Goal: Task Accomplishment & Management: Manage account settings

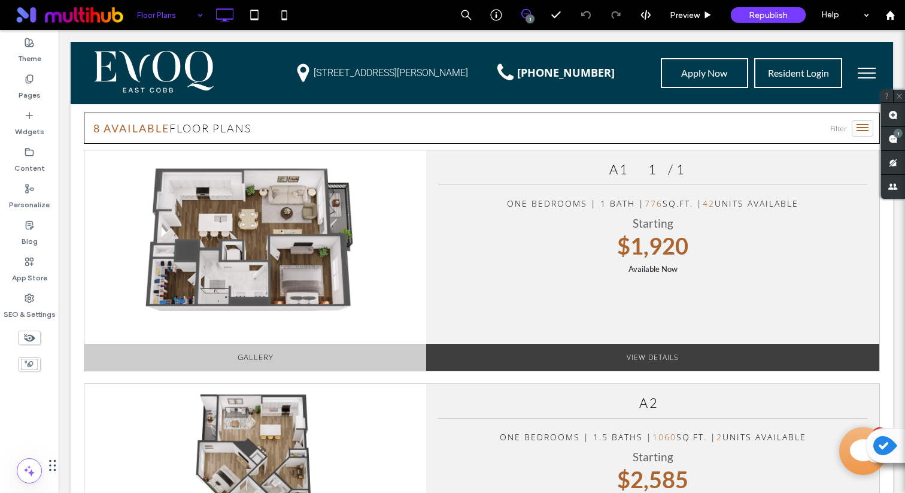
click at [192, 12] on div "Floor Plans" at bounding box center [170, 15] width 78 height 30
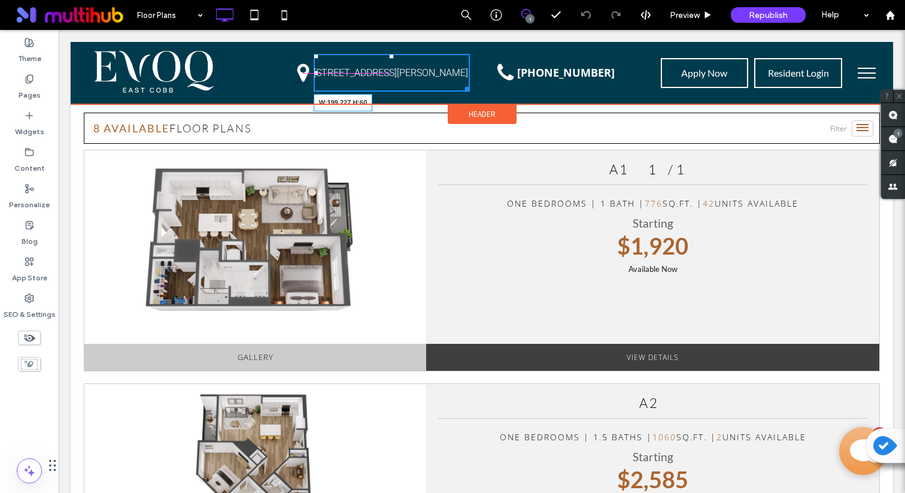
drag, startPoint x: 463, startPoint y: 89, endPoint x: 485, endPoint y: 117, distance: 35.5
click at [426, 87] on div "[STREET_ADDRESS][PERSON_NAME] W:199.227 H:60 Click To Paste" at bounding box center [392, 73] width 156 height 38
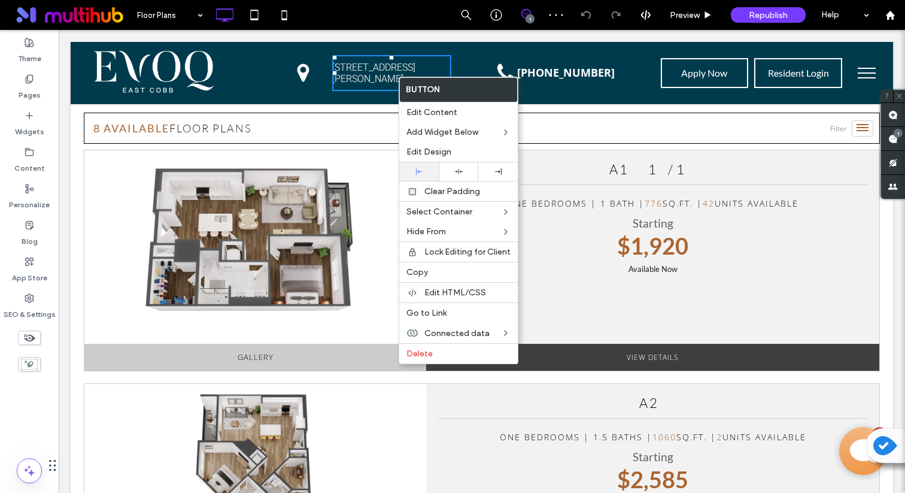
click at [417, 173] on icon at bounding box center [419, 171] width 7 height 7
click at [335, 202] on img at bounding box center [255, 238] width 247 height 176
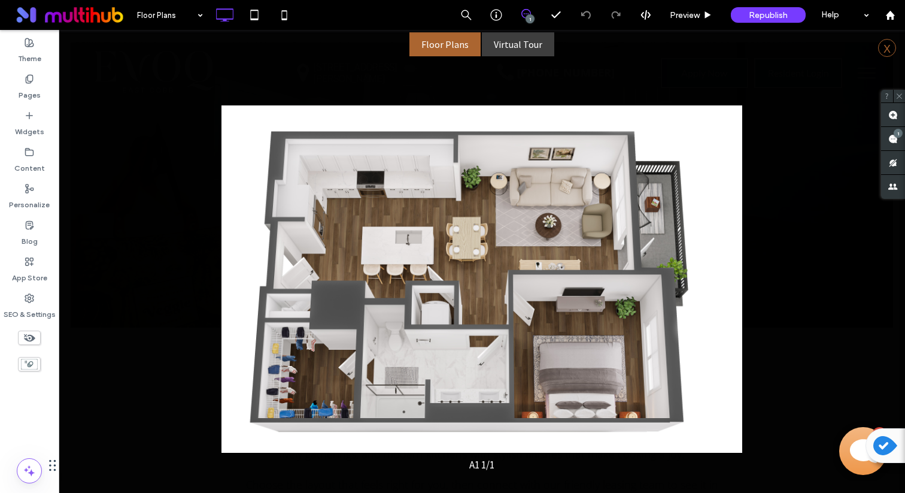
click at [881, 49] on link "X" at bounding box center [887, 48] width 18 height 18
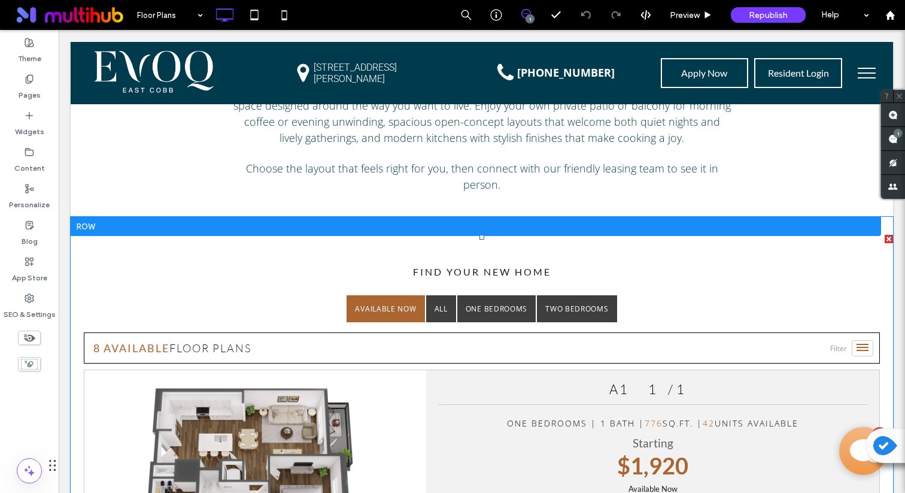
scroll to position [863, 0]
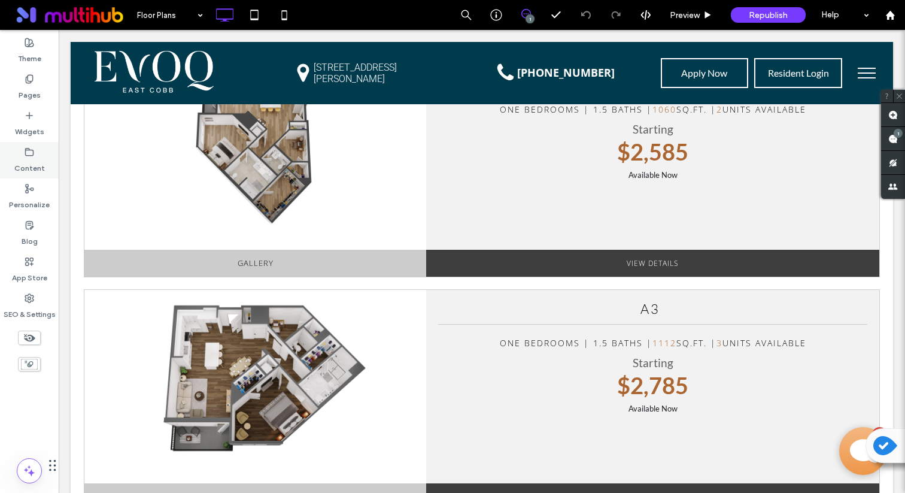
click at [41, 146] on div "Content" at bounding box center [29, 160] width 59 height 37
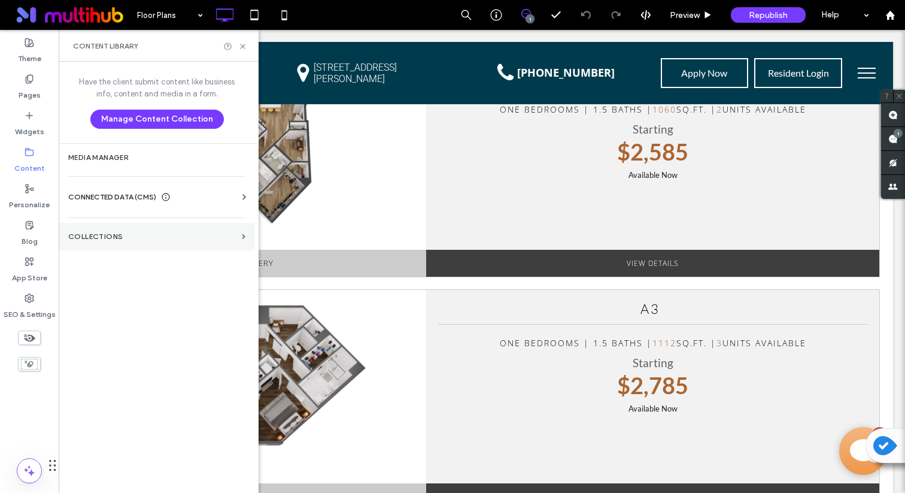
click at [119, 247] on section "Collections" at bounding box center [157, 237] width 196 height 28
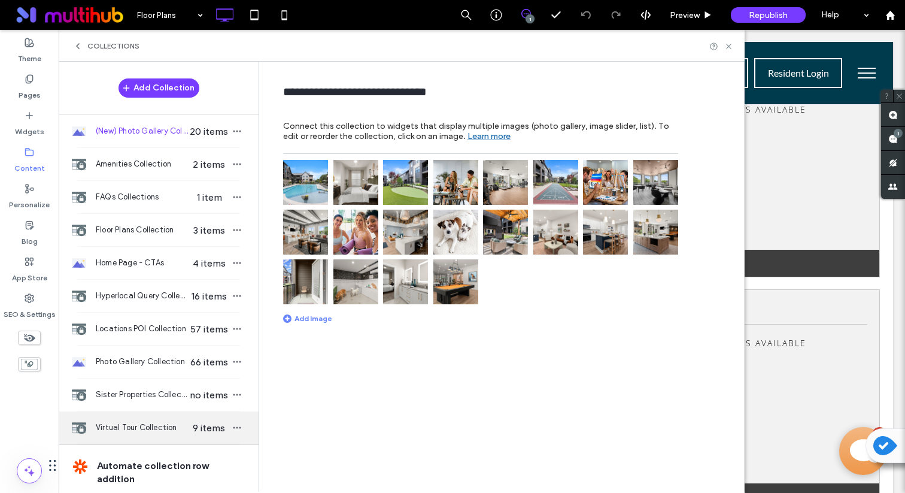
click at [125, 422] on span "Virtual Tour Collection" at bounding box center [142, 428] width 92 height 12
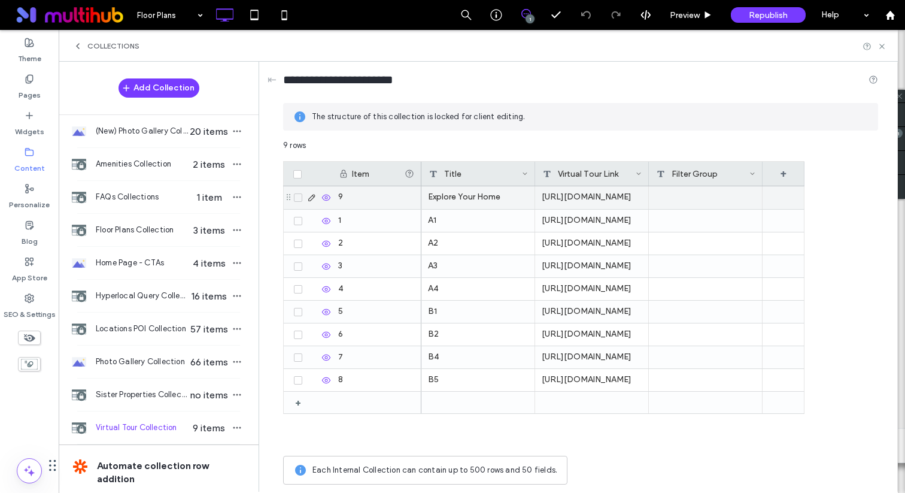
click at [478, 195] on div "Explore Your Home" at bounding box center [479, 197] width 114 height 23
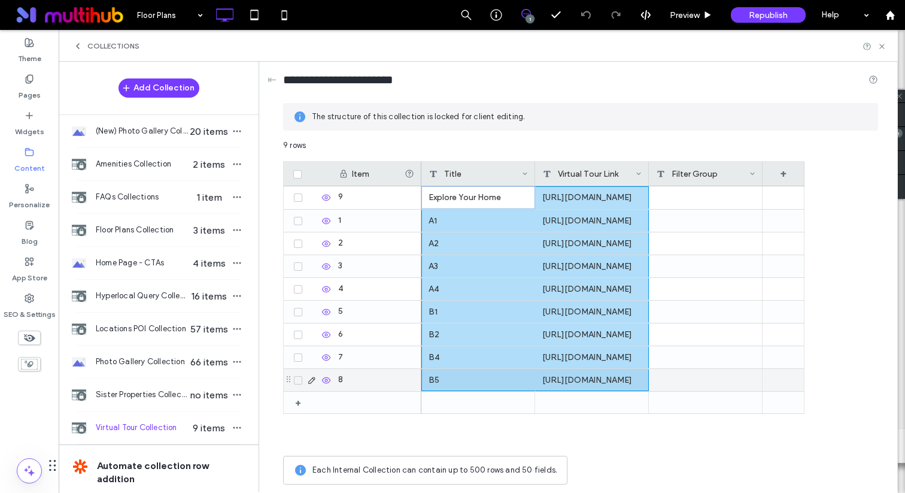
click at [578, 378] on div "[URL][DOMAIN_NAME]" at bounding box center [592, 380] width 114 height 22
click at [884, 46] on icon at bounding box center [882, 46] width 9 height 9
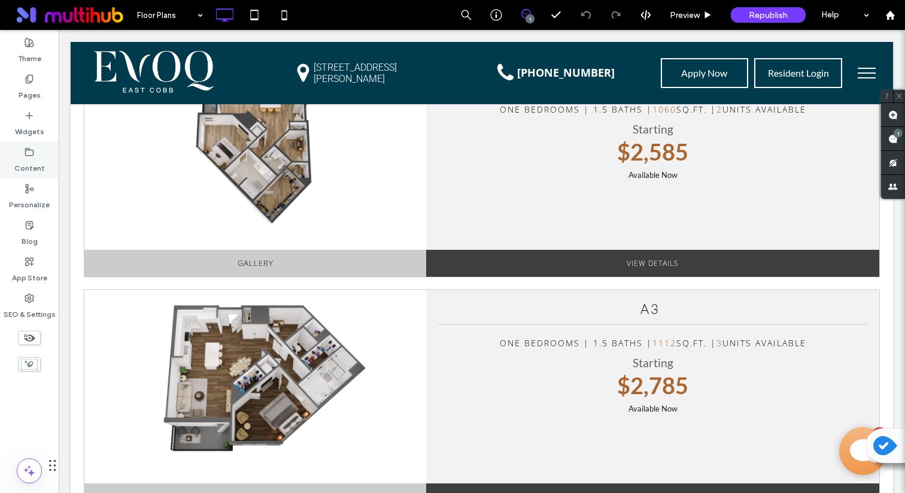
click at [35, 166] on label "Content" at bounding box center [29, 165] width 31 height 17
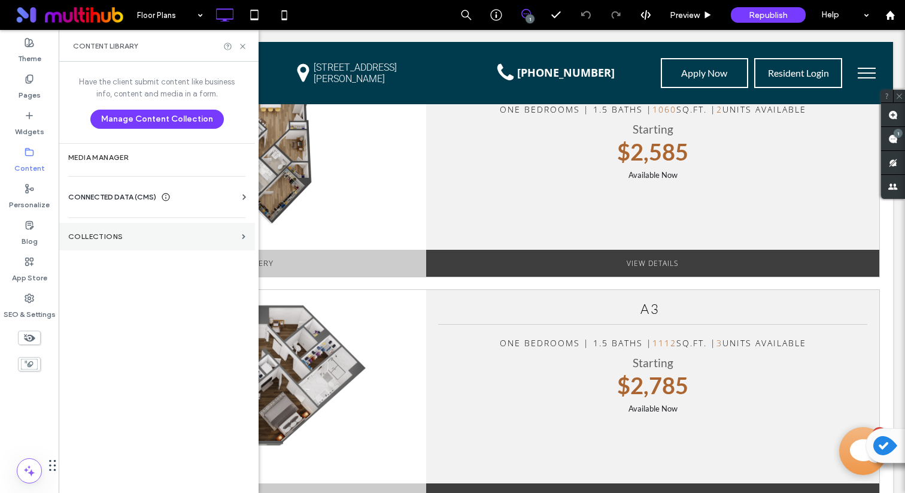
click at [117, 243] on section "Collections" at bounding box center [157, 237] width 196 height 28
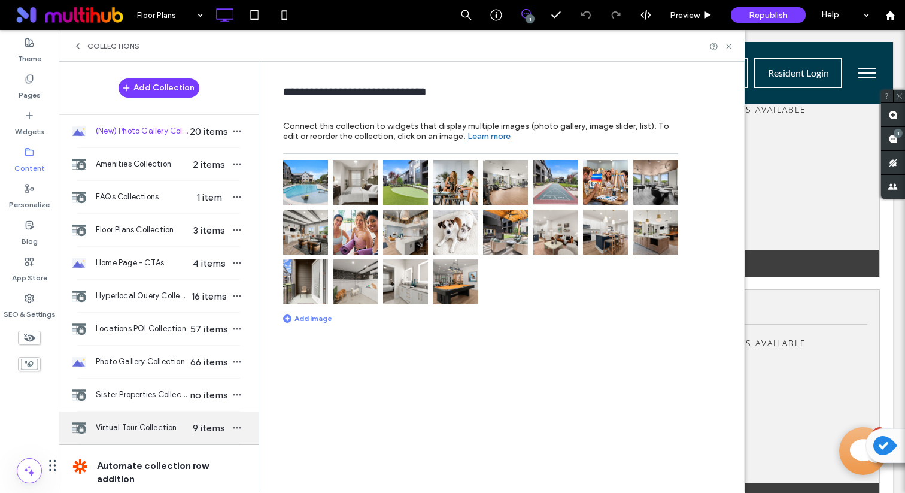
click at [146, 425] on span "Virtual Tour Collection" at bounding box center [142, 428] width 92 height 12
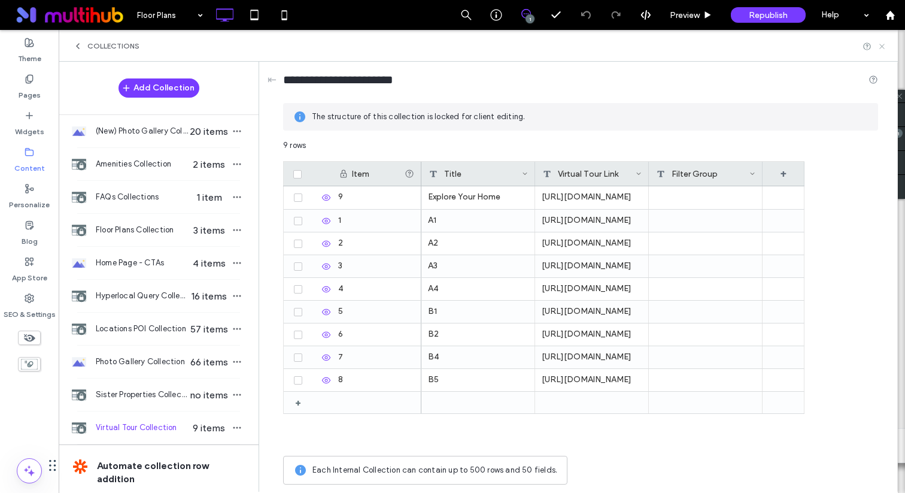
click at [882, 49] on icon at bounding box center [882, 46] width 9 height 9
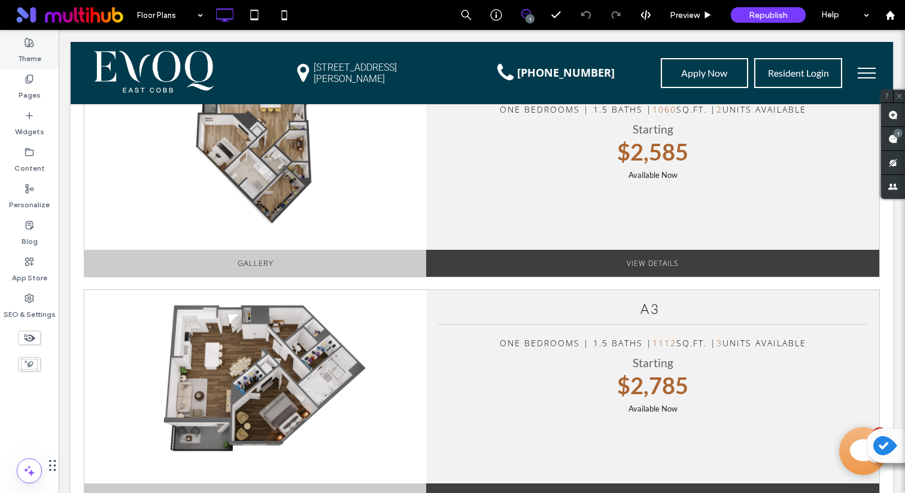
click at [26, 50] on label "Theme" at bounding box center [29, 55] width 23 height 17
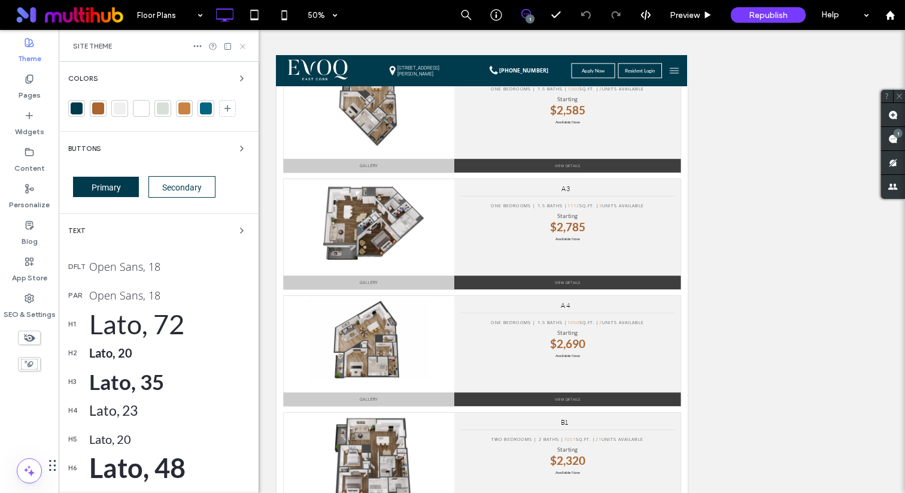
click at [239, 44] on icon at bounding box center [242, 46] width 9 height 9
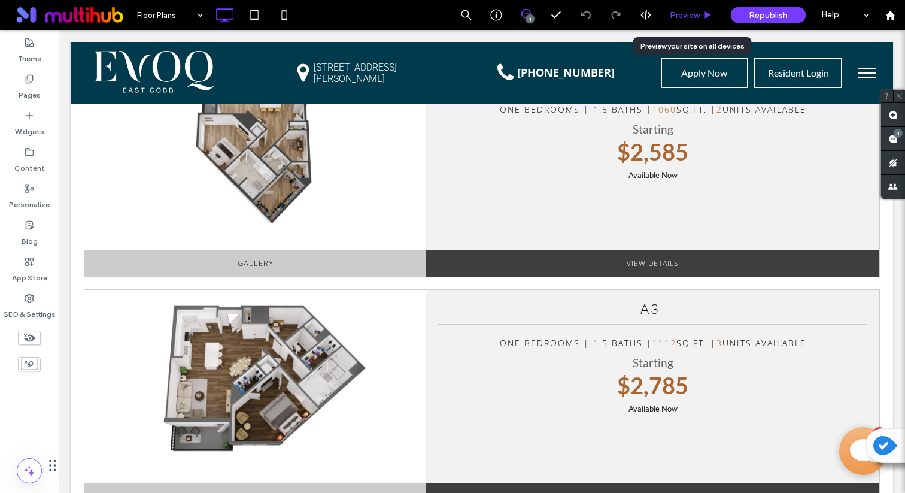
click at [683, 13] on span "Preview" at bounding box center [685, 15] width 30 height 10
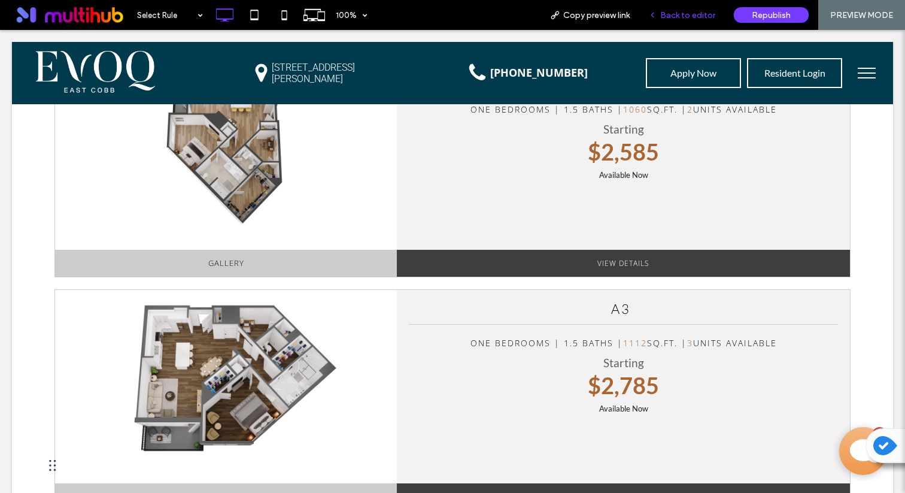
click at [687, 19] on span "Back to editor" at bounding box center [687, 15] width 55 height 10
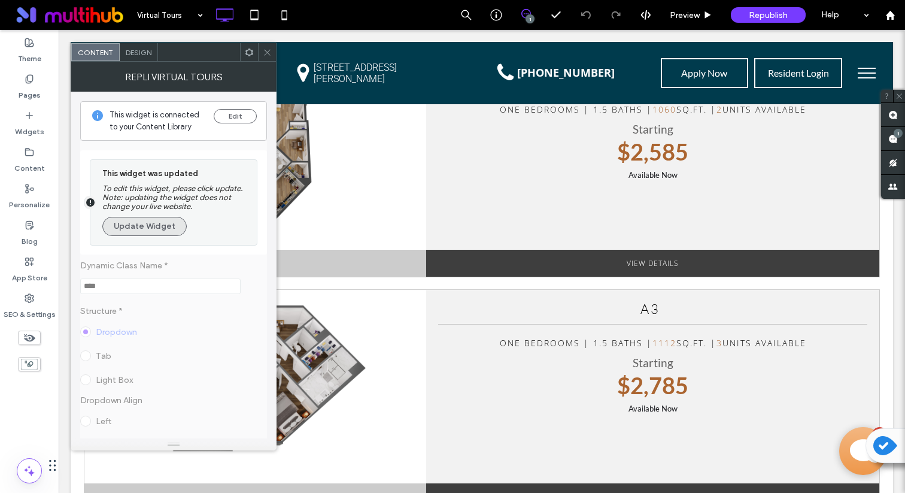
click at [154, 222] on button "Update Widget" at bounding box center [144, 226] width 84 height 19
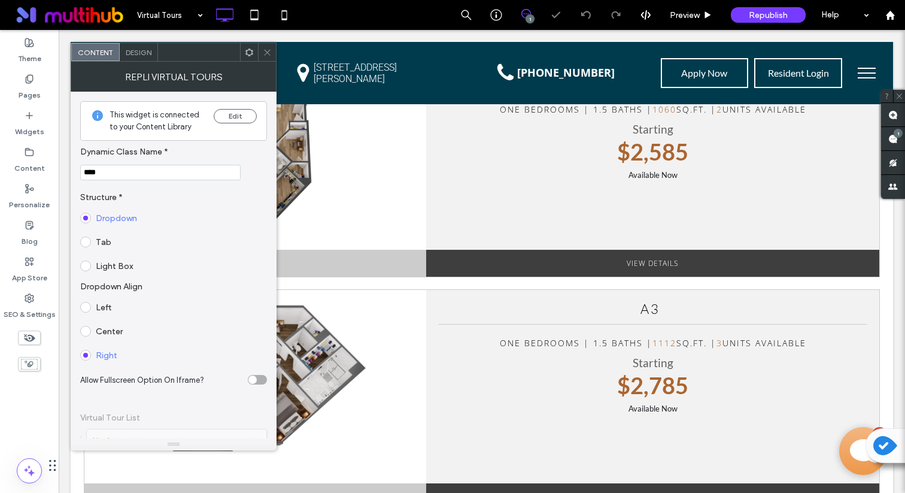
click at [266, 56] on icon at bounding box center [267, 52] width 9 height 9
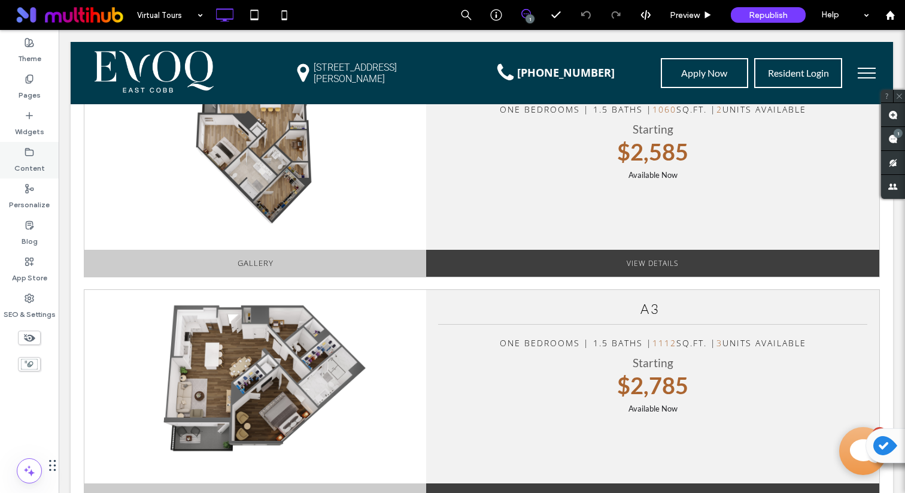
click at [20, 158] on label "Content" at bounding box center [29, 165] width 31 height 17
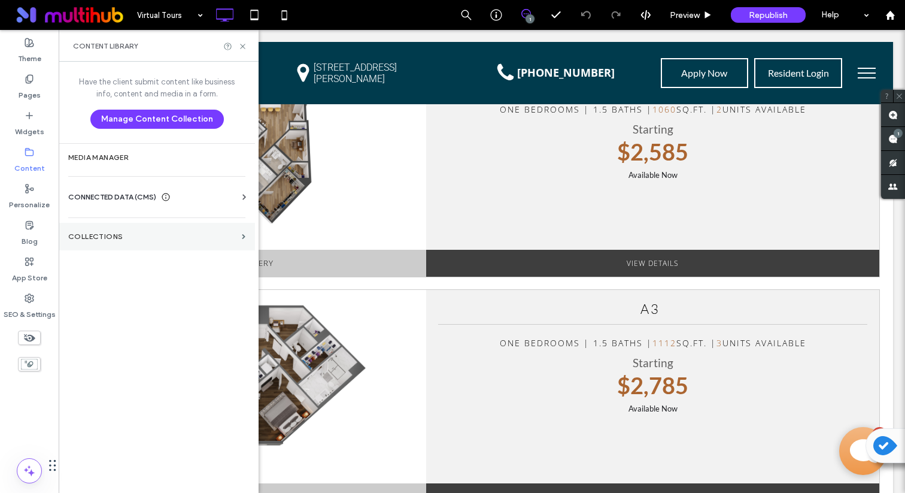
click at [121, 235] on label "Collections" at bounding box center [152, 236] width 169 height 8
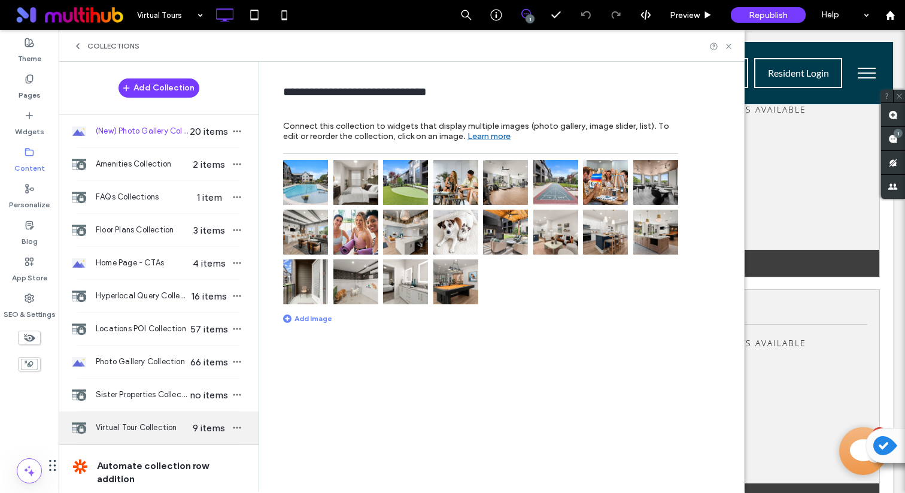
click at [159, 420] on div "Virtual Tour Collection 9 items" at bounding box center [159, 427] width 200 height 32
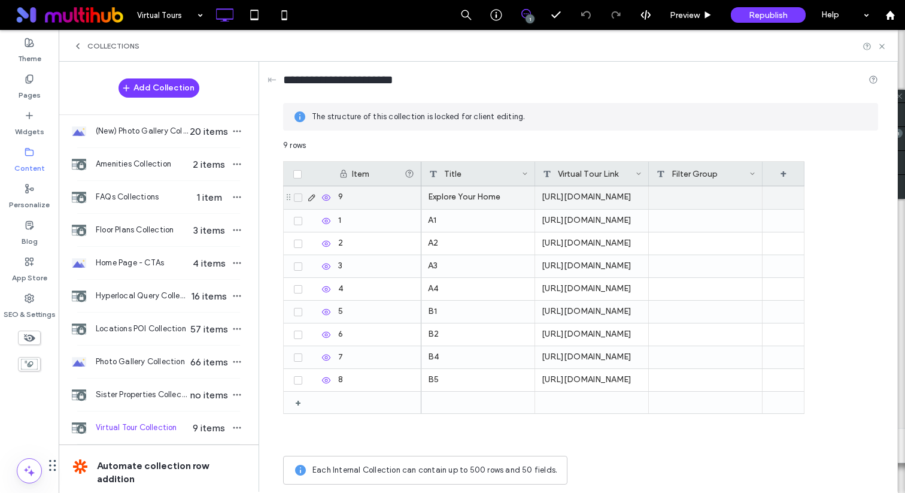
click at [457, 193] on div "Explore Your Home" at bounding box center [479, 197] width 114 height 23
click at [597, 195] on div "[URL][DOMAIN_NAME]" at bounding box center [592, 197] width 114 height 23
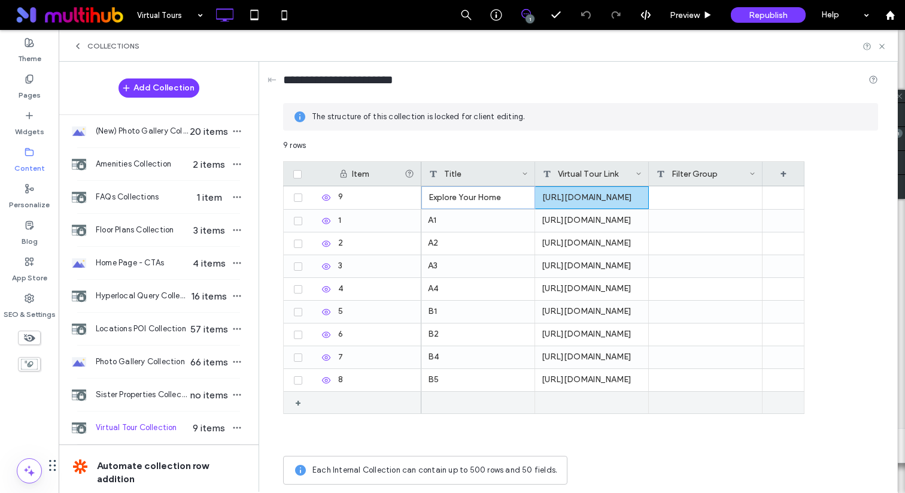
click at [337, 391] on div "+" at bounding box center [353, 402] width 138 height 23
click at [469, 402] on div at bounding box center [479, 403] width 114 height 22
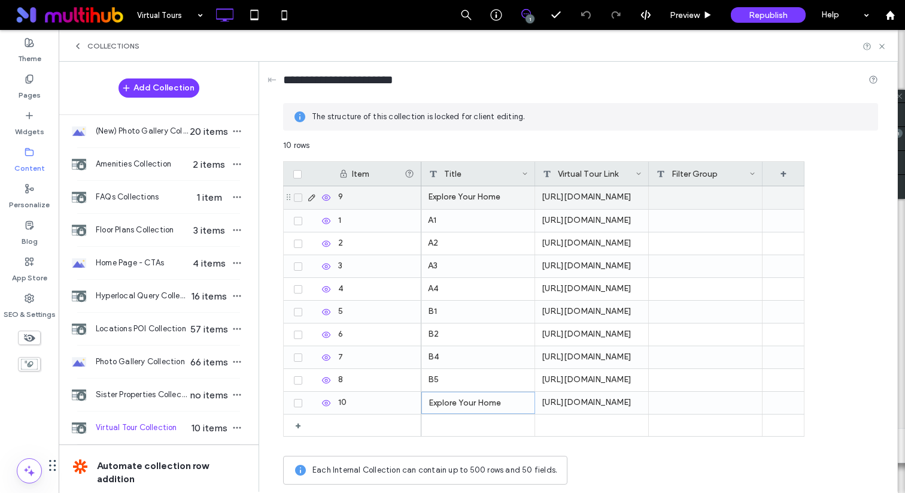
click at [324, 195] on use at bounding box center [326, 198] width 8 height 6
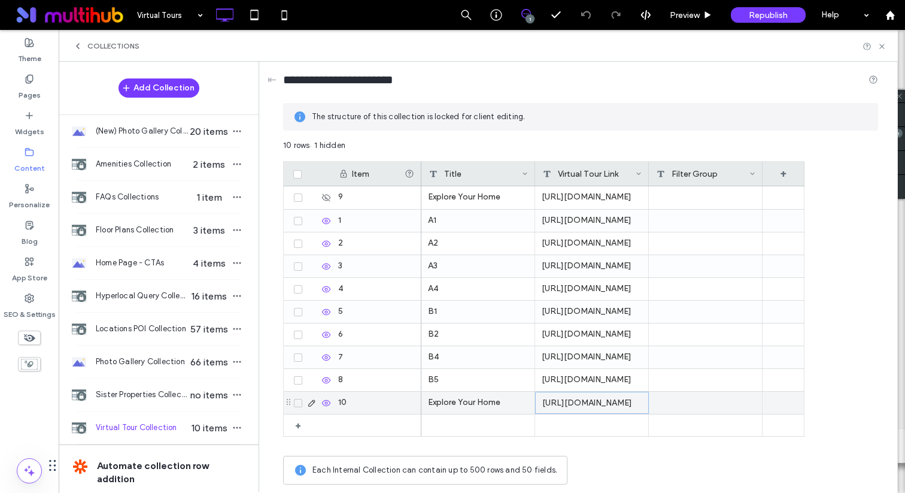
click at [549, 401] on div "[URL][DOMAIN_NAME]" at bounding box center [592, 403] width 114 height 22
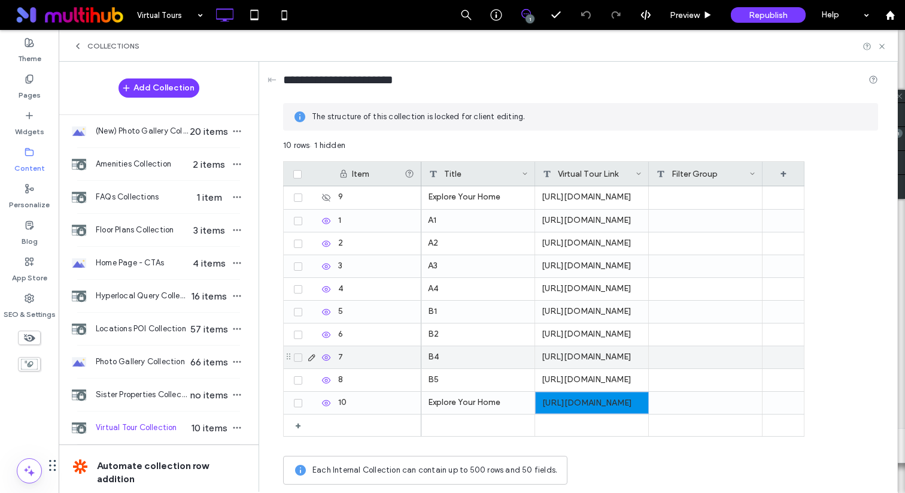
click at [580, 365] on div "[URL][DOMAIN_NAME]" at bounding box center [592, 357] width 114 height 22
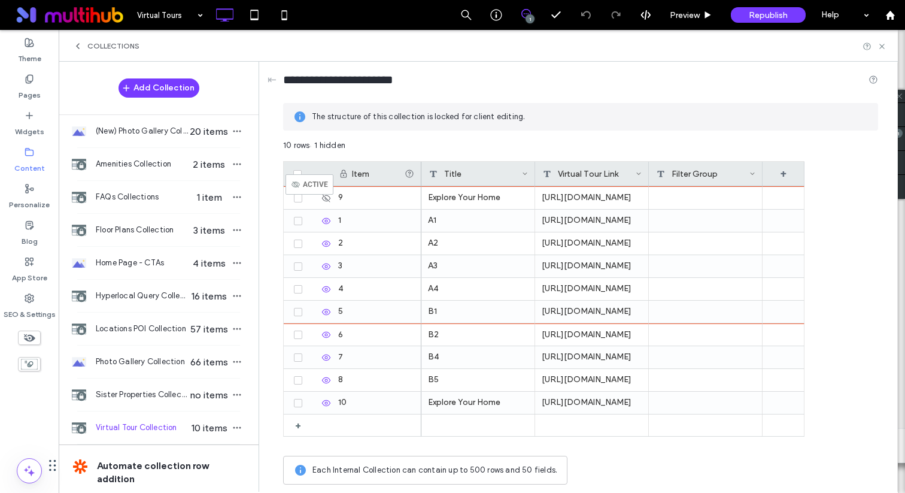
drag, startPoint x: 287, startPoint y: 402, endPoint x: 304, endPoint y: 180, distance: 223.3
drag, startPoint x: 290, startPoint y: 404, endPoint x: 302, endPoint y: 186, distance: 218.9
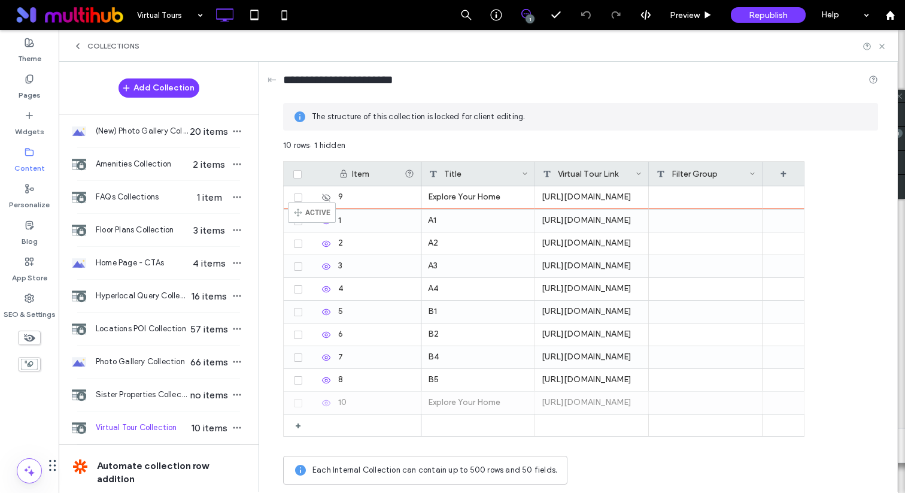
drag, startPoint x: 291, startPoint y: 401, endPoint x: 306, endPoint y: 208, distance: 194.0
click at [881, 44] on icon at bounding box center [882, 46] width 9 height 9
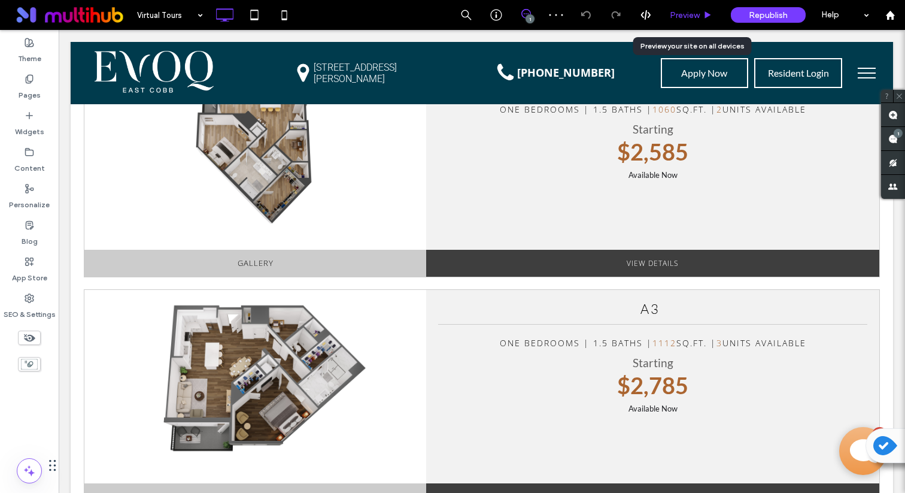
click at [684, 23] on div "Preview" at bounding box center [691, 15] width 61 height 30
click at [684, 17] on span "Preview" at bounding box center [685, 15] width 30 height 10
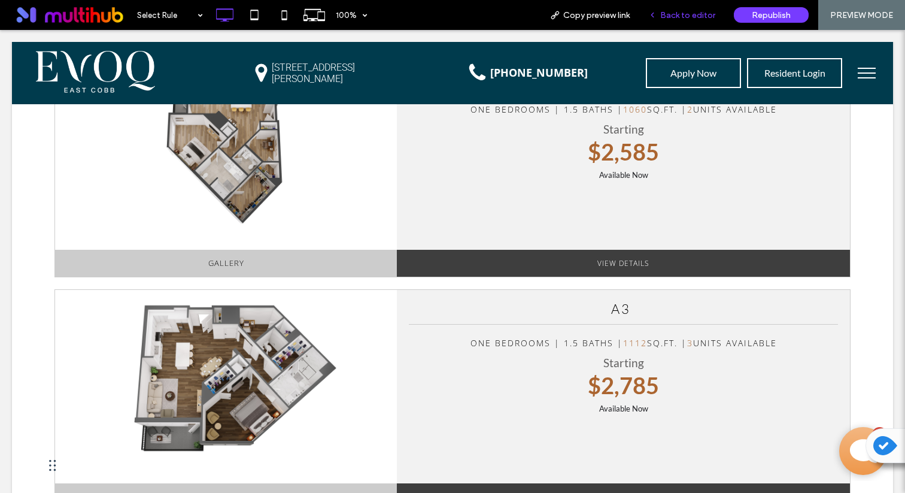
click at [668, 19] on span "Back to editor" at bounding box center [687, 15] width 55 height 10
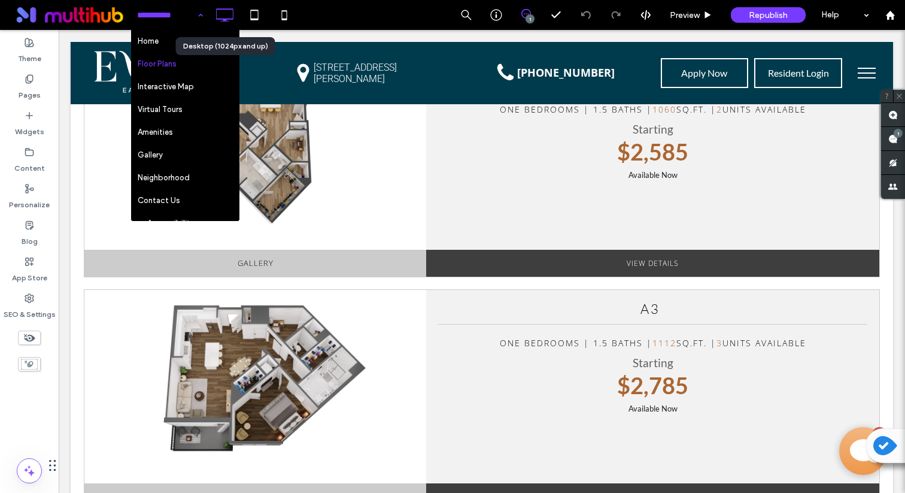
click at [214, 23] on icon at bounding box center [225, 15] width 24 height 24
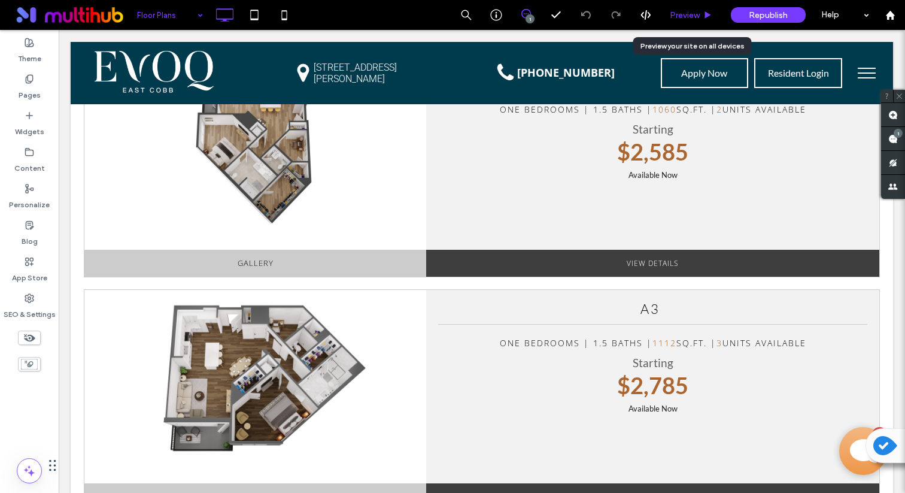
click at [681, 12] on span "Preview" at bounding box center [685, 15] width 30 height 10
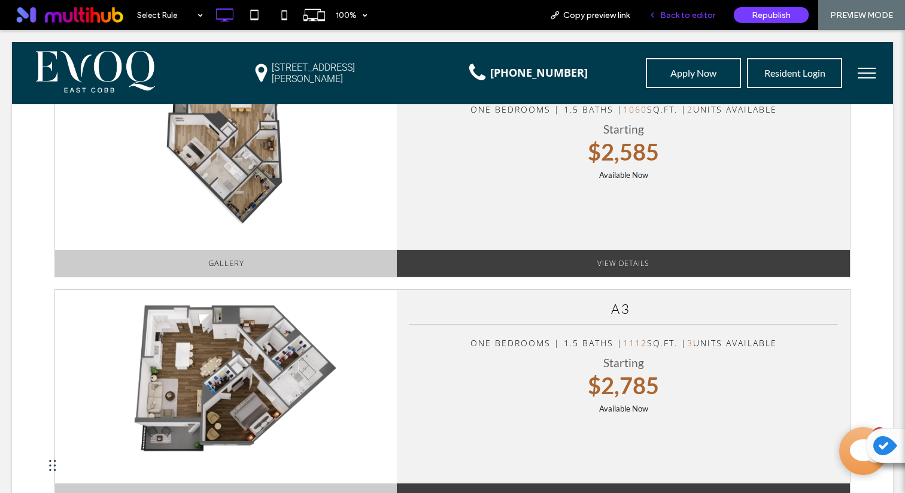
click at [686, 11] on span "Back to editor" at bounding box center [687, 15] width 55 height 10
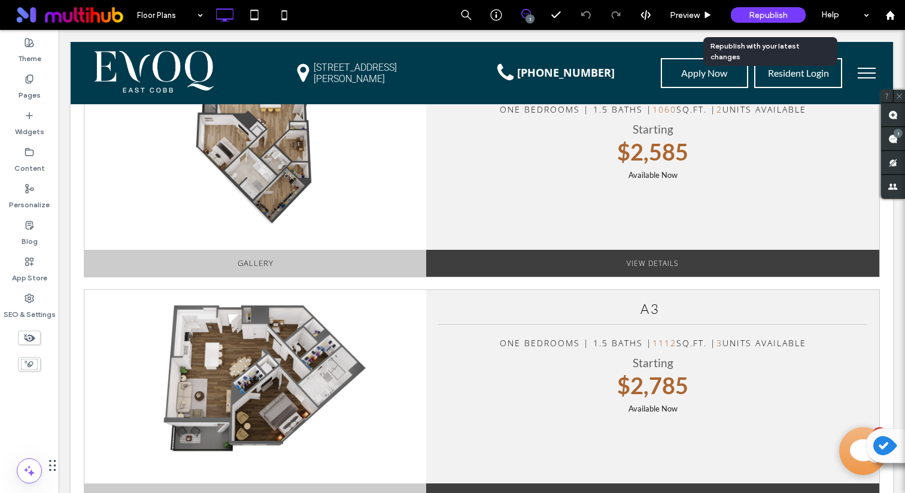
click at [756, 13] on span "Republish" at bounding box center [768, 15] width 39 height 10
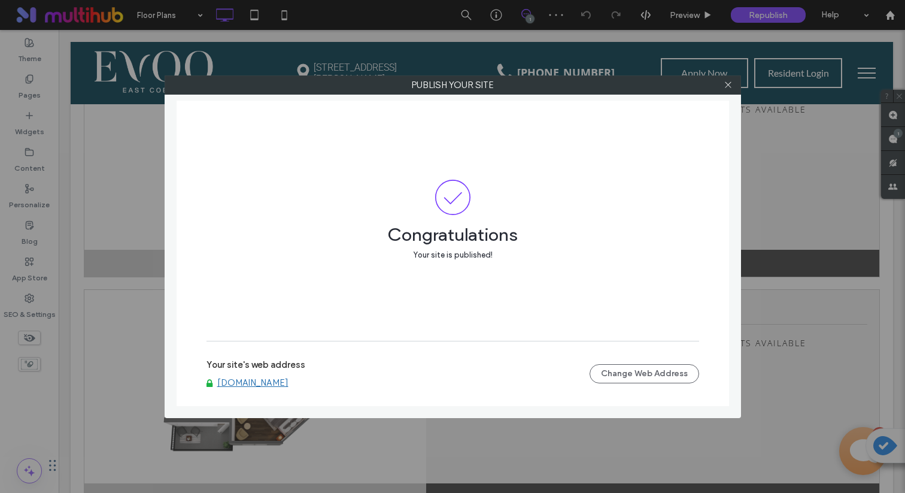
click at [244, 384] on link "[DOMAIN_NAME]" at bounding box center [252, 382] width 71 height 11
click at [732, 87] on icon at bounding box center [728, 84] width 9 height 9
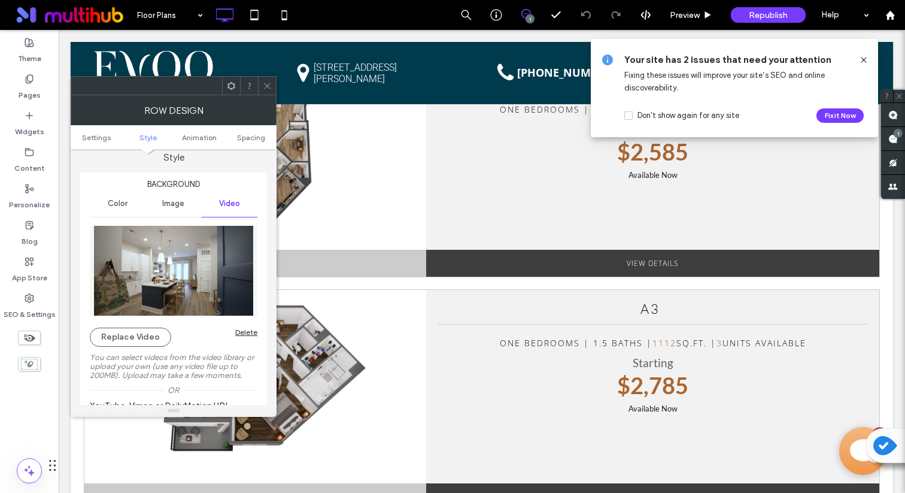
scroll to position [110, 0]
click at [268, 88] on icon at bounding box center [267, 85] width 9 height 9
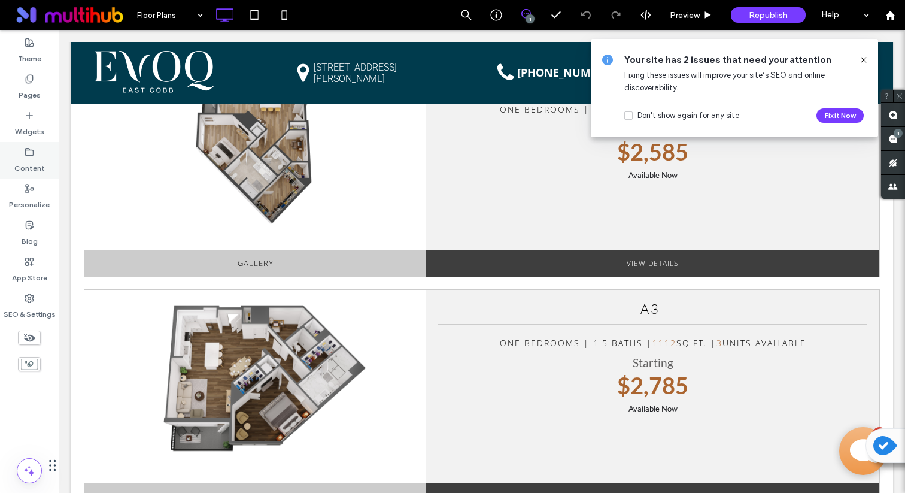
click at [34, 147] on div "Content" at bounding box center [29, 160] width 59 height 37
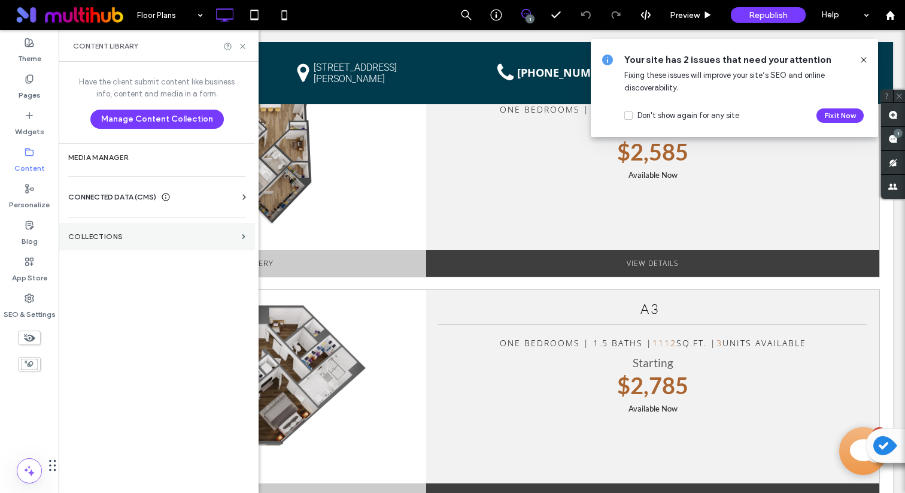
click at [114, 241] on section "Collections" at bounding box center [157, 237] width 196 height 28
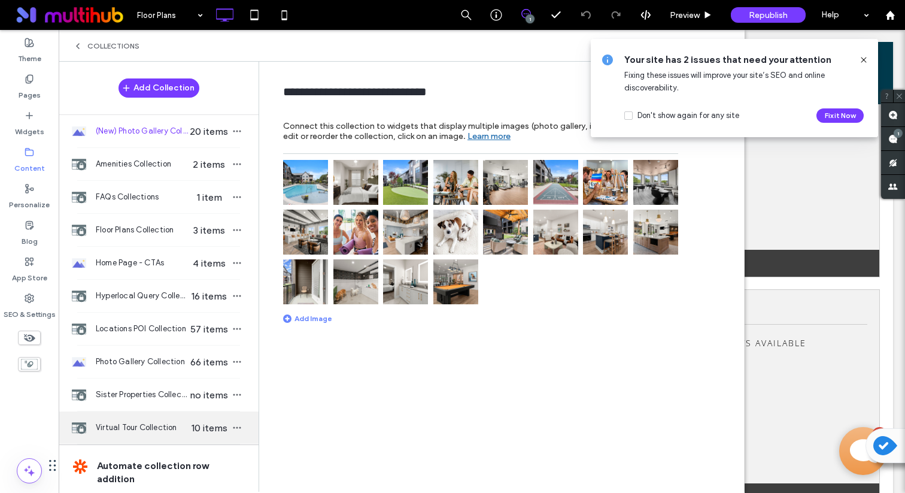
click at [160, 429] on span "Virtual Tour Collection" at bounding box center [142, 428] width 92 height 12
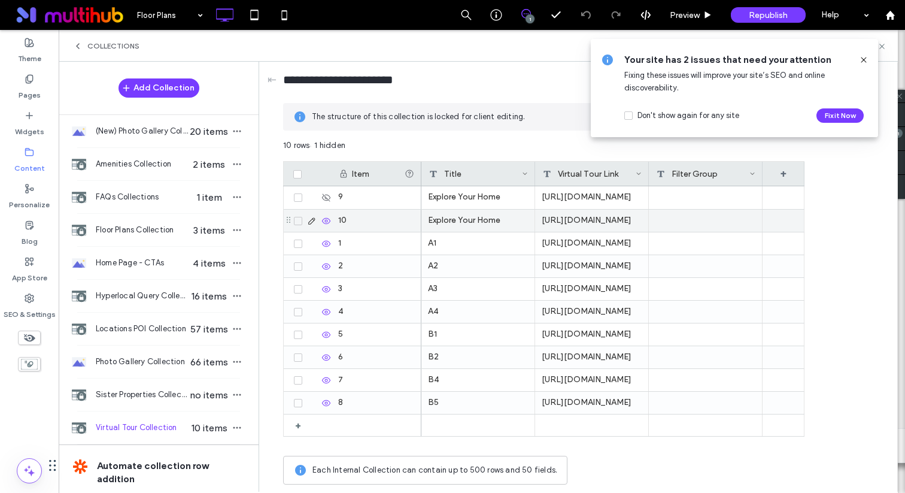
click at [326, 220] on icon at bounding box center [327, 221] width 10 height 10
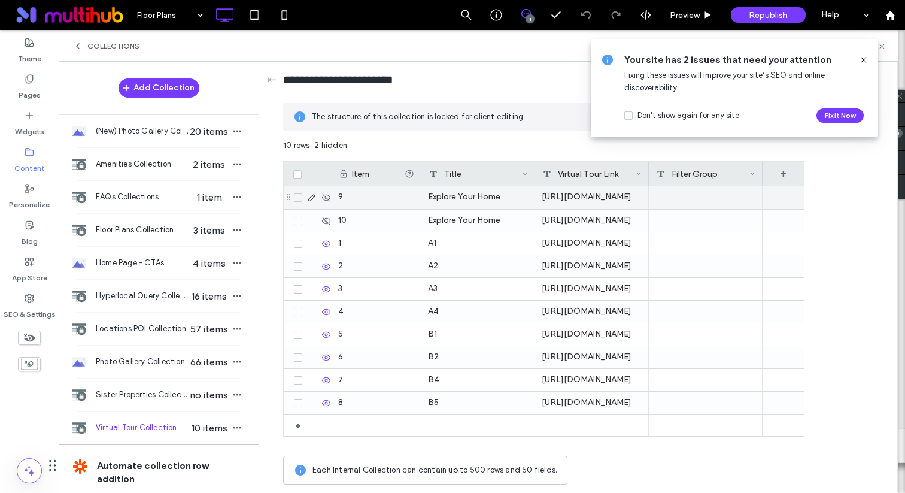
click at [328, 194] on icon at bounding box center [327, 198] width 10 height 10
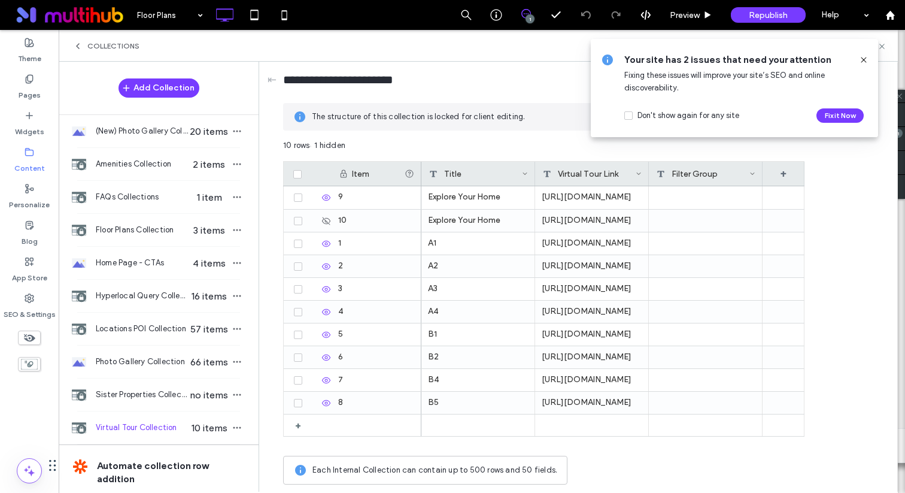
click at [862, 60] on icon at bounding box center [864, 60] width 10 height 10
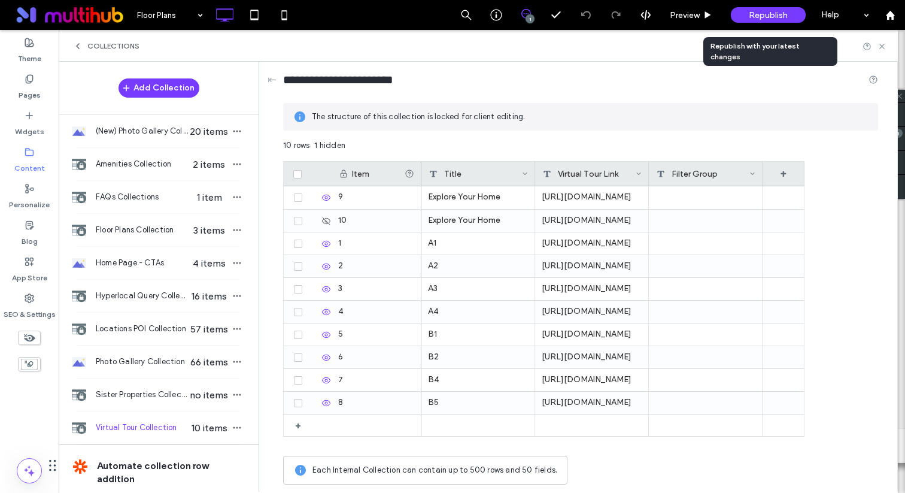
click at [767, 15] on span "Republish" at bounding box center [768, 15] width 39 height 10
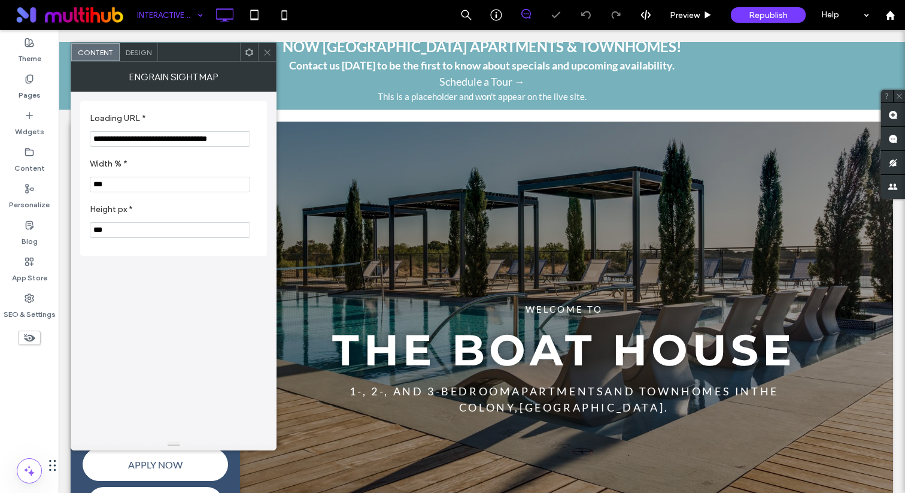
click at [206, 146] on input "**********" at bounding box center [170, 139] width 160 height 16
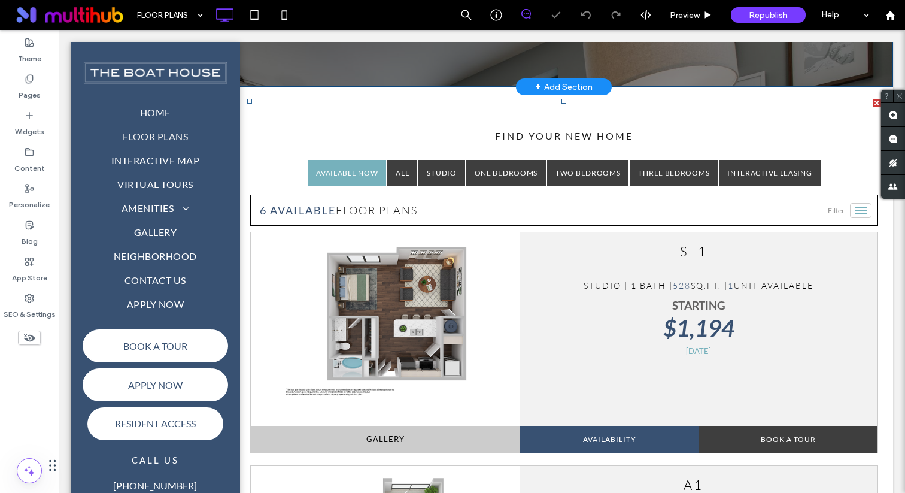
scroll to position [347, 0]
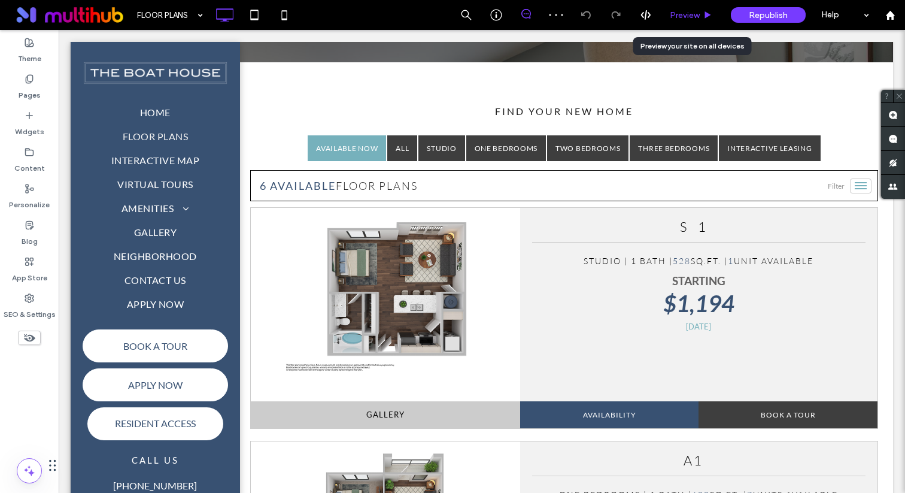
click at [696, 13] on span "Preview" at bounding box center [685, 15] width 30 height 10
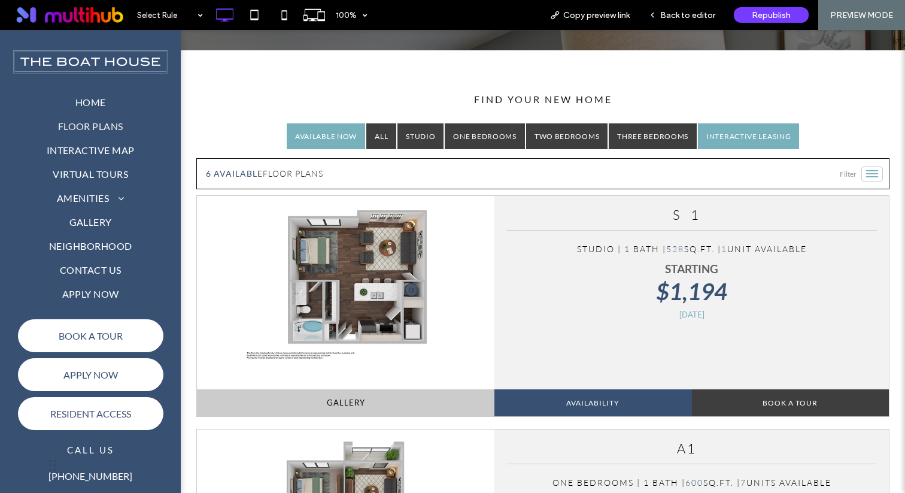
click at [737, 144] on link "Interactive Leasing" at bounding box center [748, 136] width 101 height 26
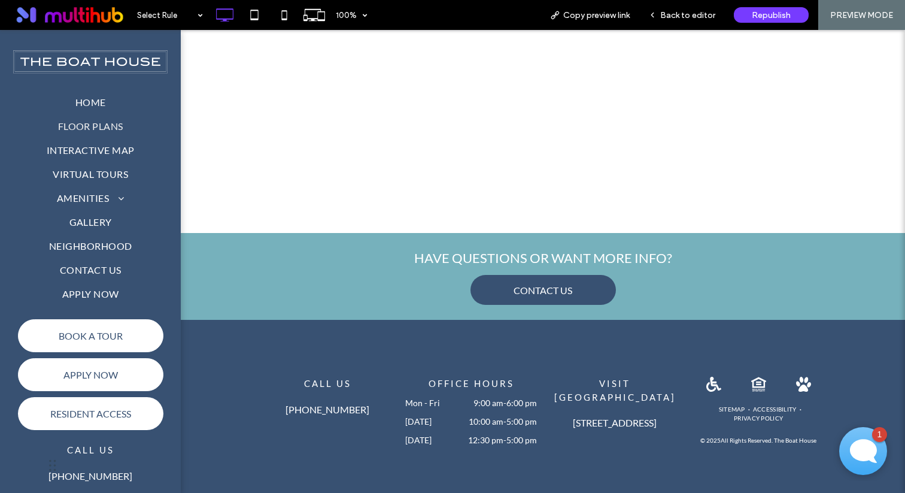
scroll to position [629, 0]
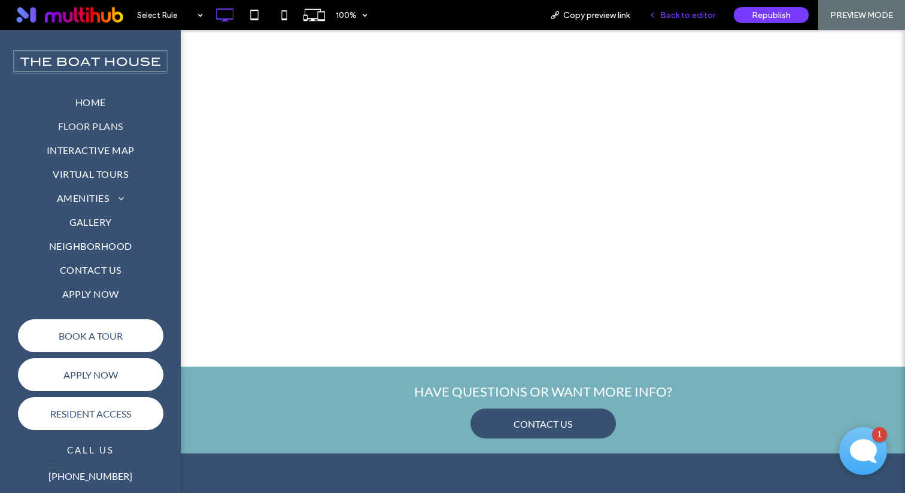
click at [682, 19] on span "Back to editor" at bounding box center [687, 15] width 55 height 10
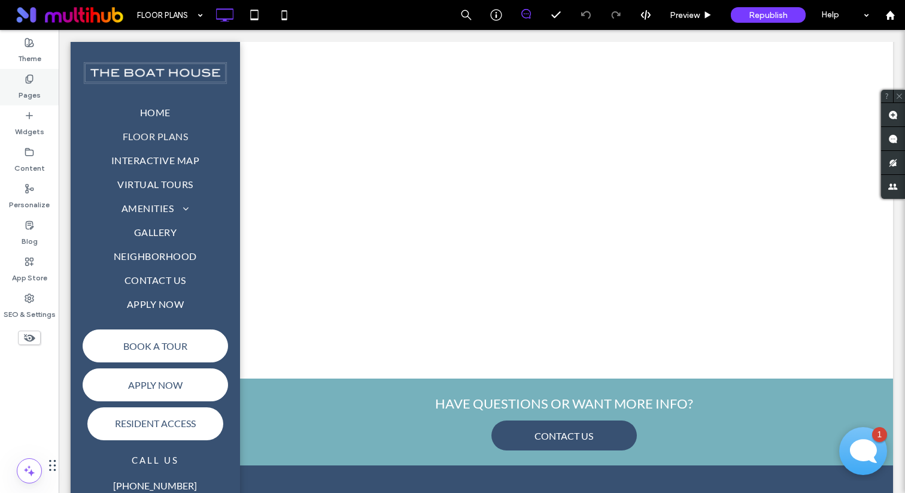
click at [30, 88] on label "Pages" at bounding box center [30, 92] width 22 height 17
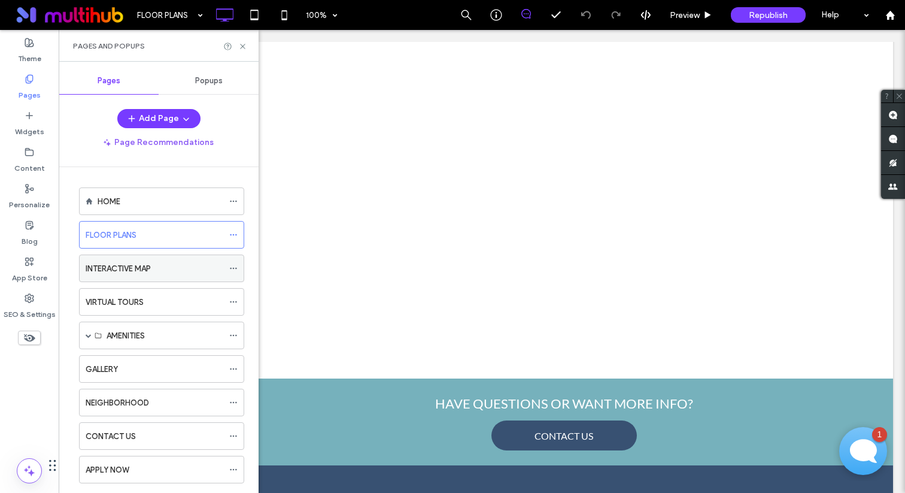
click at [231, 269] on icon at bounding box center [233, 268] width 8 height 8
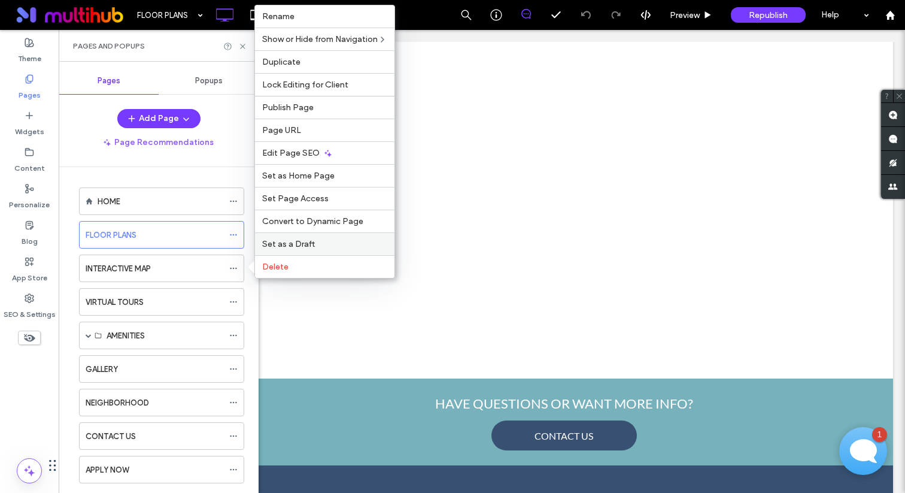
click at [295, 244] on span "Set as a Draft" at bounding box center [288, 244] width 53 height 10
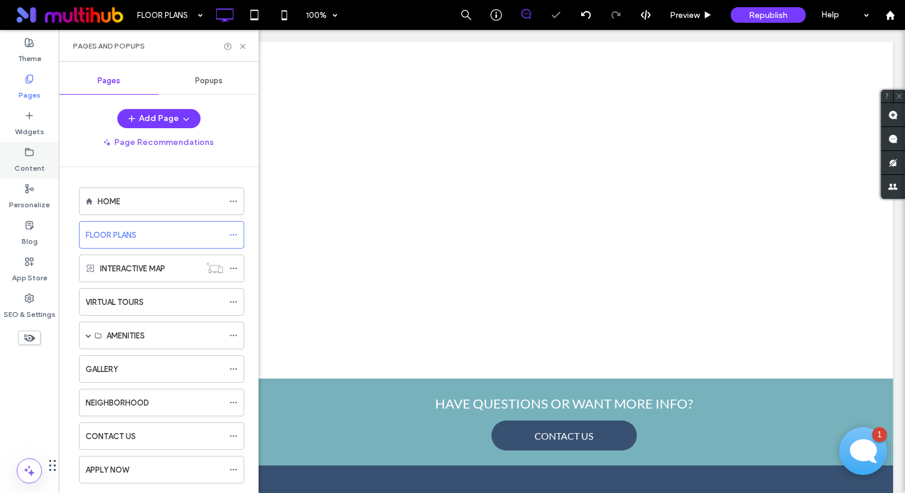
click at [40, 163] on label "Content" at bounding box center [29, 165] width 31 height 17
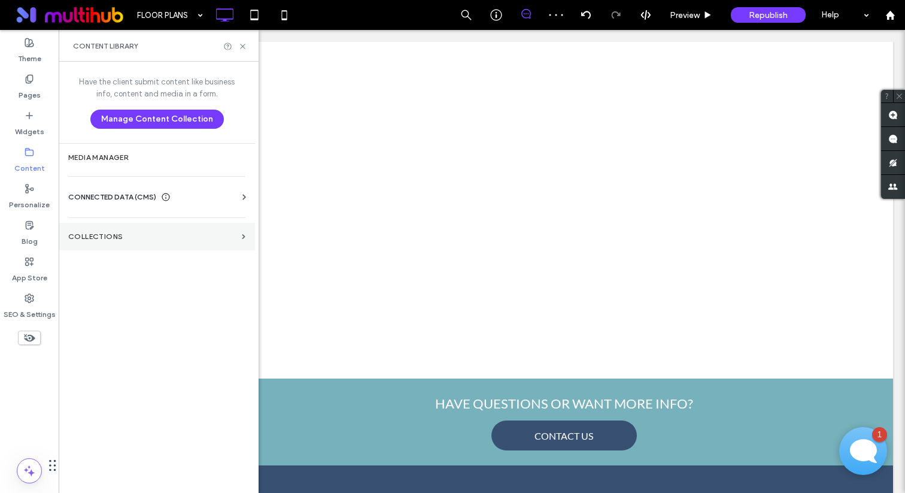
click at [128, 235] on label "Collections" at bounding box center [152, 236] width 169 height 8
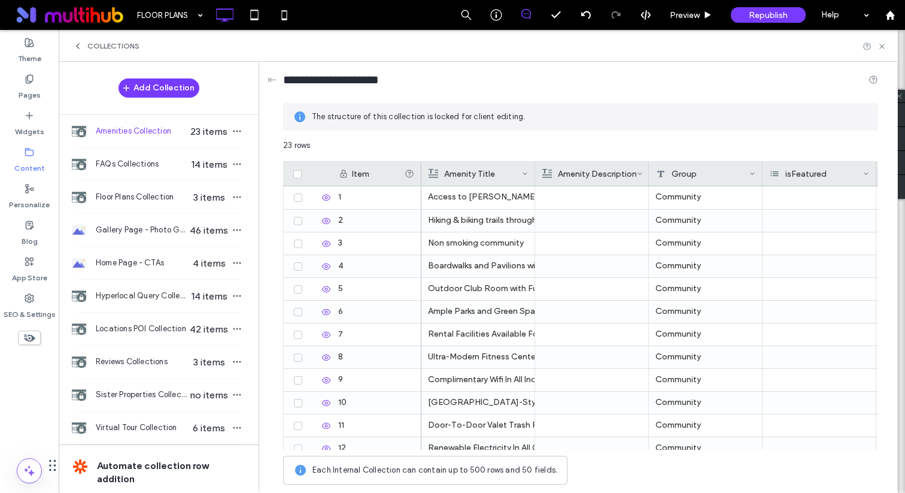
click at [83, 46] on div "Collections" at bounding box center [106, 46] width 66 height 10
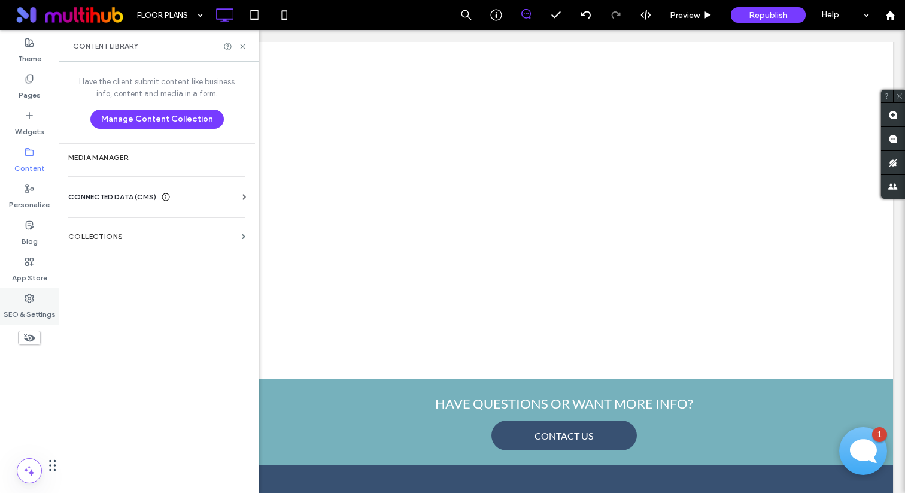
click at [37, 297] on div "SEO & Settings" at bounding box center [29, 306] width 59 height 37
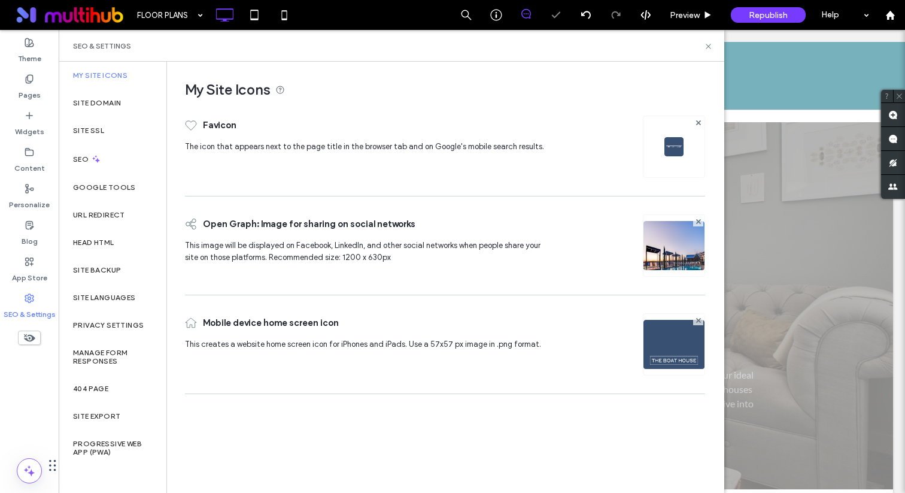
click at [119, 215] on label "URL Redirect" at bounding box center [99, 215] width 52 height 8
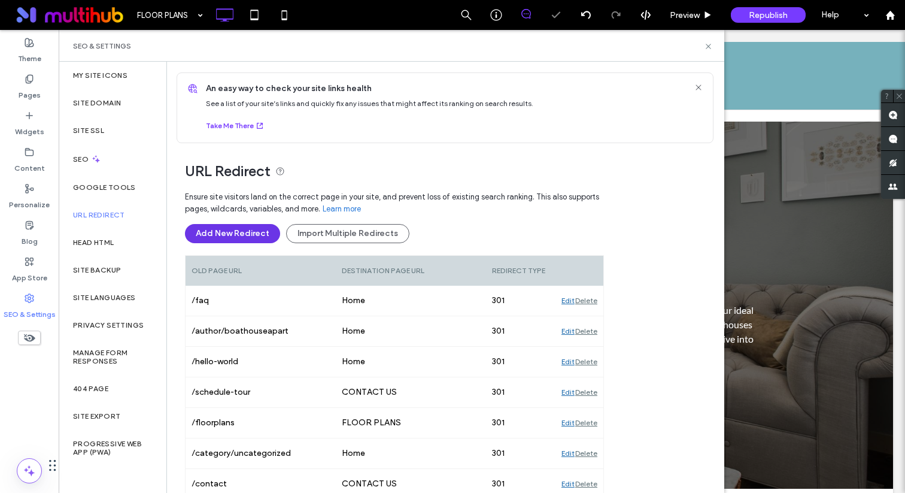
click at [243, 228] on button "Add New Redirect" at bounding box center [232, 233] width 95 height 19
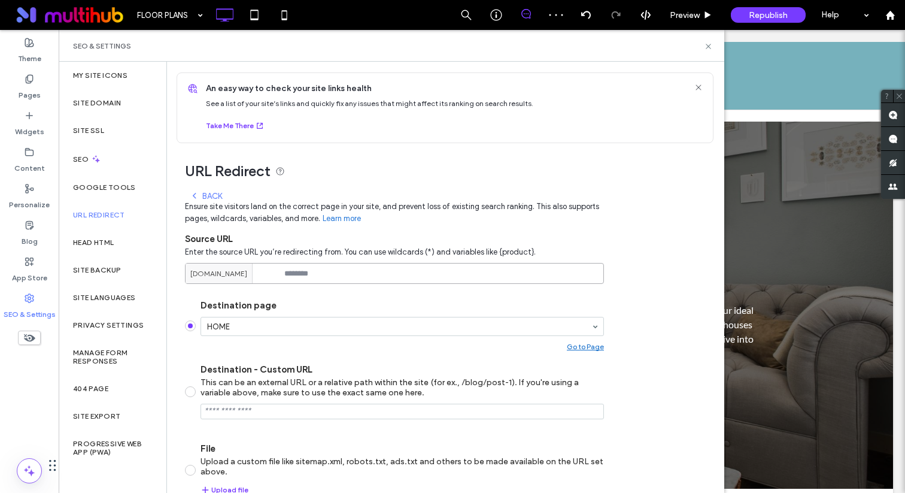
click at [301, 277] on input at bounding box center [394, 273] width 419 height 21
click at [32, 83] on icon at bounding box center [30, 79] width 10 height 10
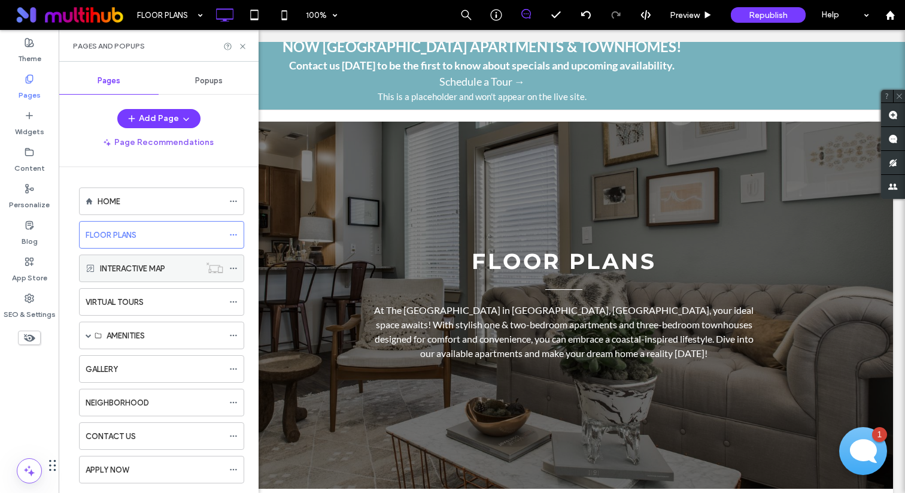
click at [231, 268] on use at bounding box center [233, 269] width 7 height 2
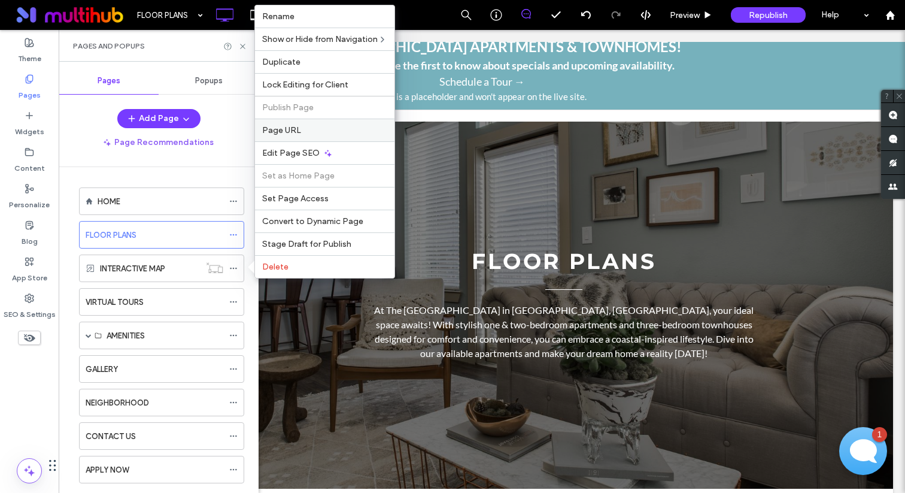
click at [313, 126] on label "Page URL" at bounding box center [324, 130] width 125 height 10
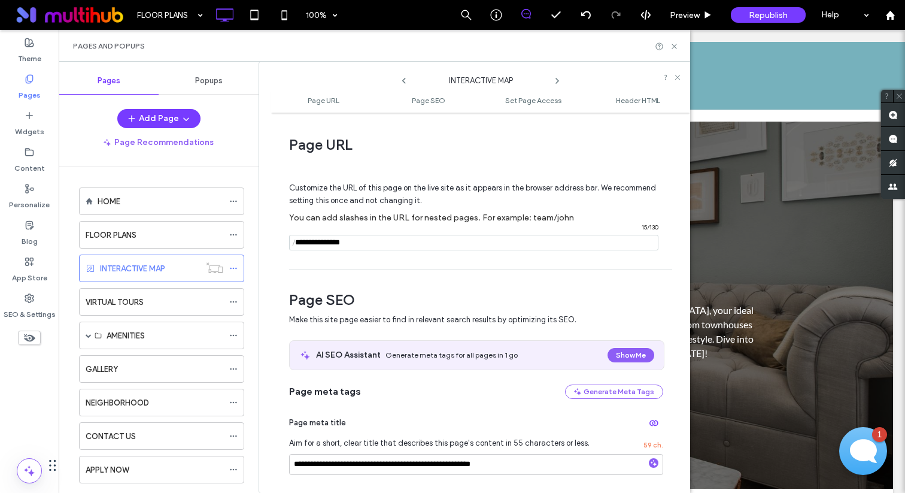
click at [326, 241] on input "notEmpty" at bounding box center [473, 243] width 369 height 16
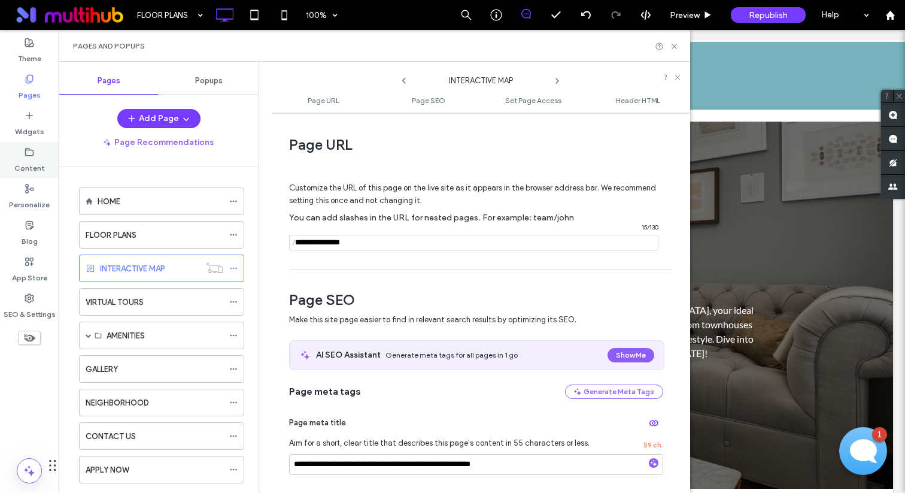
click at [37, 168] on label "Content" at bounding box center [29, 165] width 31 height 17
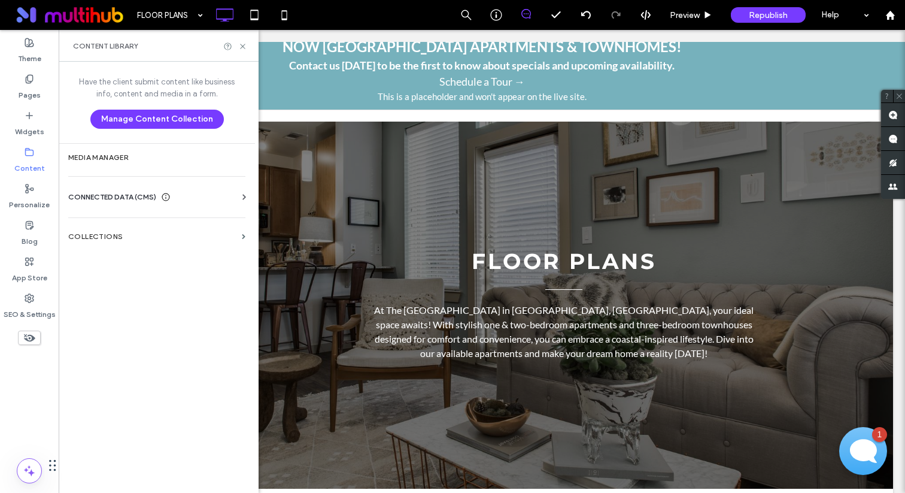
click at [243, 198] on icon at bounding box center [244, 197] width 12 height 12
click at [171, 228] on label "Business Info" at bounding box center [159, 226] width 163 height 8
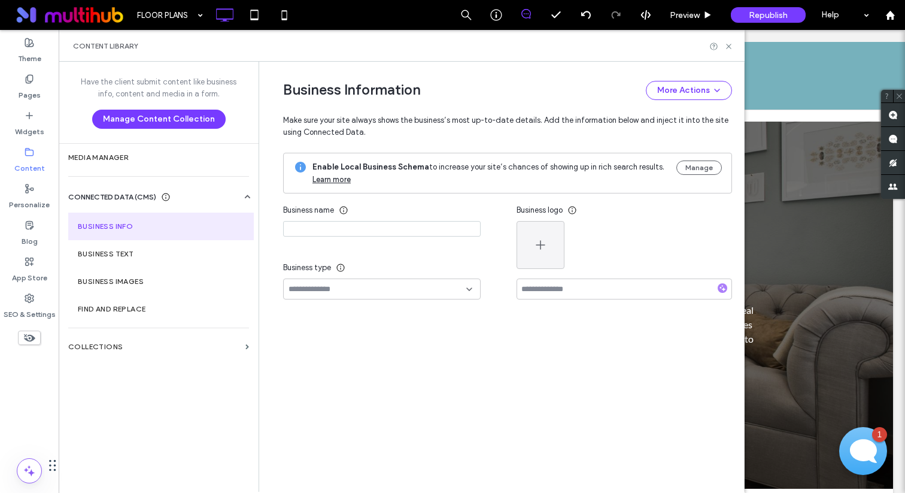
type input "**********"
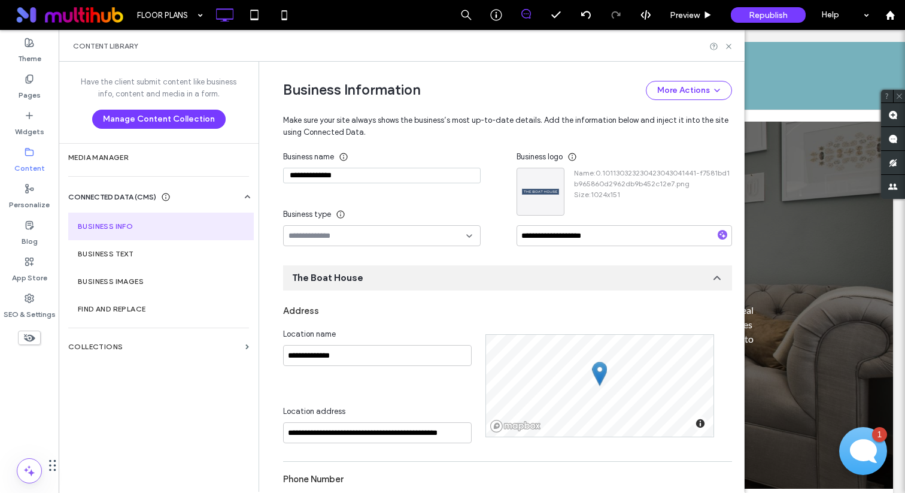
scroll to position [194, 0]
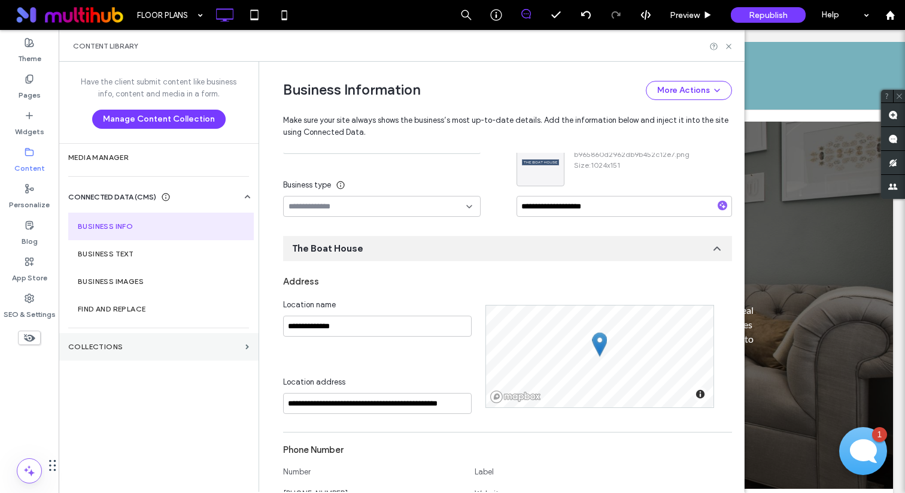
click at [169, 349] on label "Collections" at bounding box center [154, 347] width 172 height 8
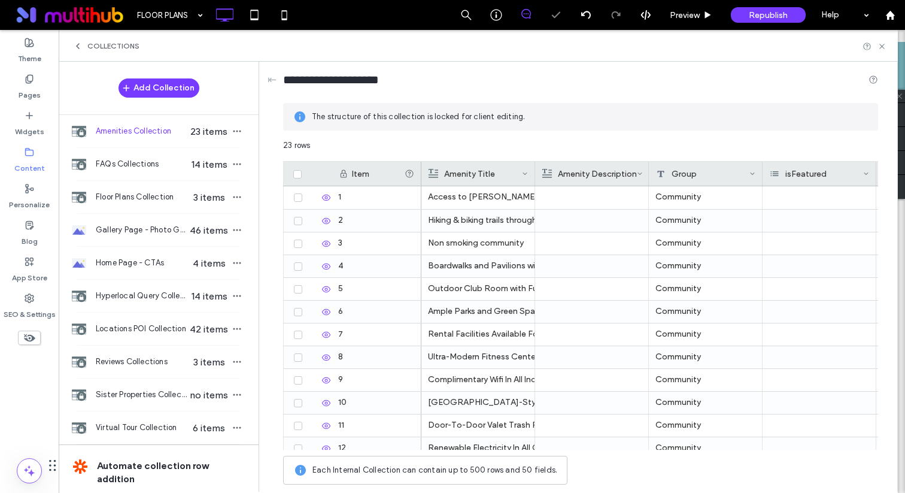
scroll to position [0, 0]
click at [111, 41] on span "Collections" at bounding box center [113, 46] width 52 height 10
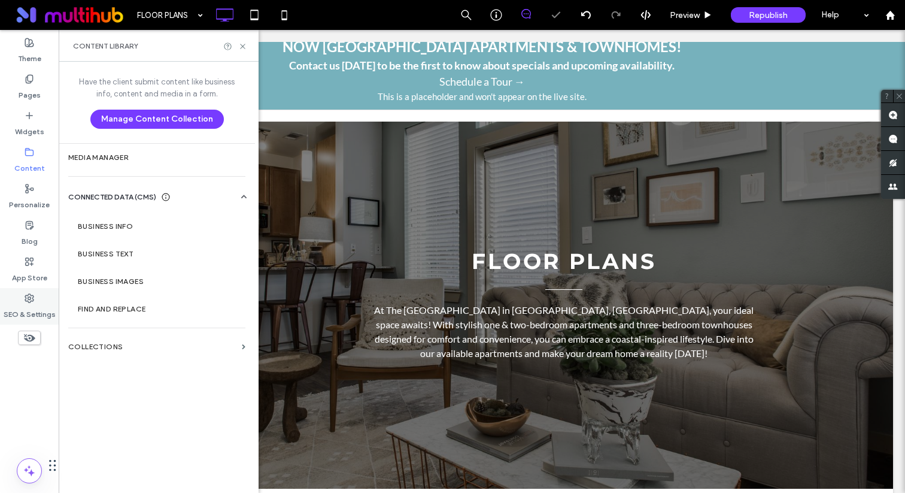
click at [36, 307] on label "SEO & Settings" at bounding box center [30, 311] width 52 height 17
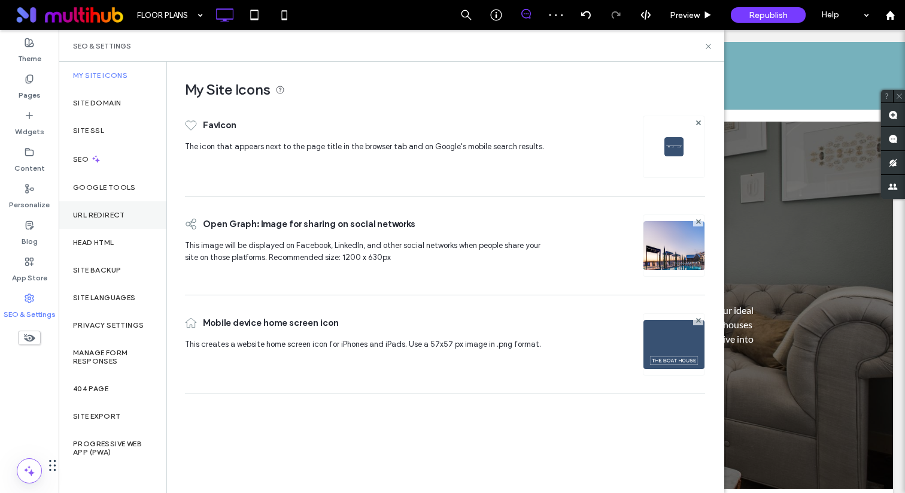
click at [122, 221] on div "URL Redirect" at bounding box center [113, 215] width 108 height 28
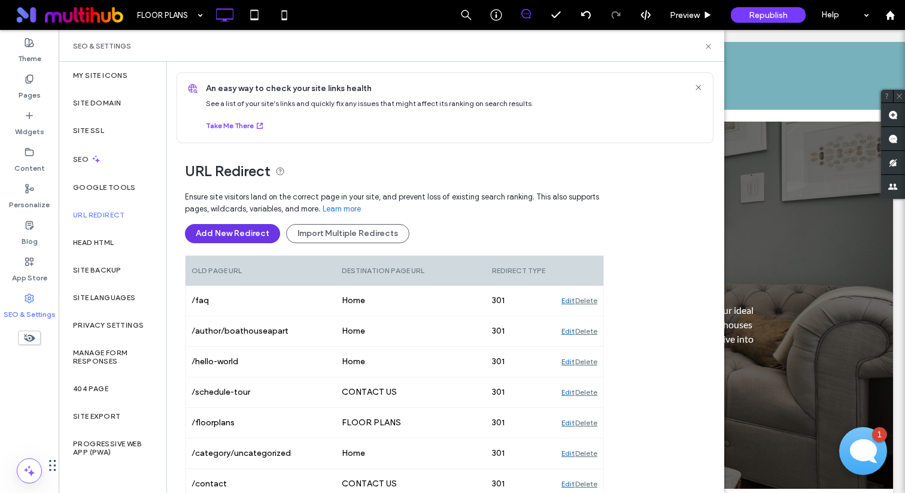
click at [230, 235] on button "Add New Redirect" at bounding box center [232, 233] width 95 height 19
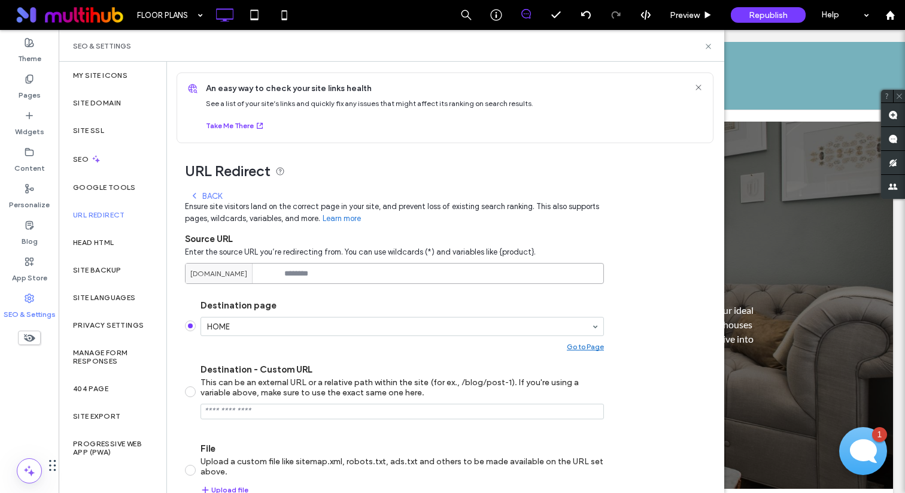
click at [302, 272] on input at bounding box center [394, 273] width 419 height 21
paste input "**********"
click at [262, 336] on div "HOME" at bounding box center [403, 326] width 404 height 19
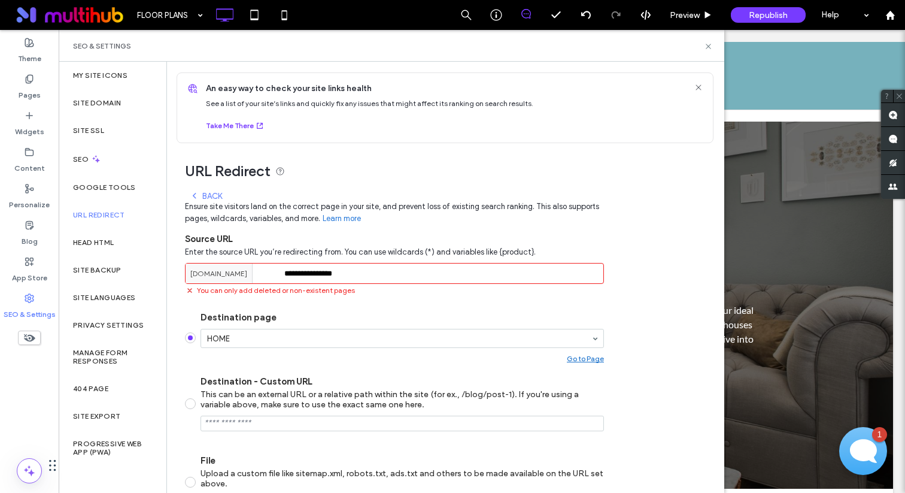
click at [289, 274] on input "**********" at bounding box center [394, 273] width 419 height 21
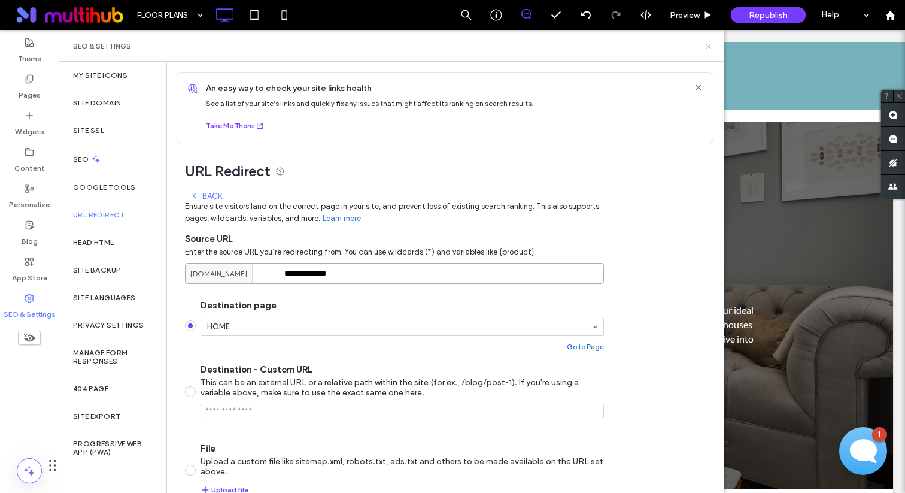
type input "**********"
drag, startPoint x: 710, startPoint y: 44, endPoint x: 649, endPoint y: 14, distance: 67.5
click at [710, 44] on use at bounding box center [708, 46] width 5 height 5
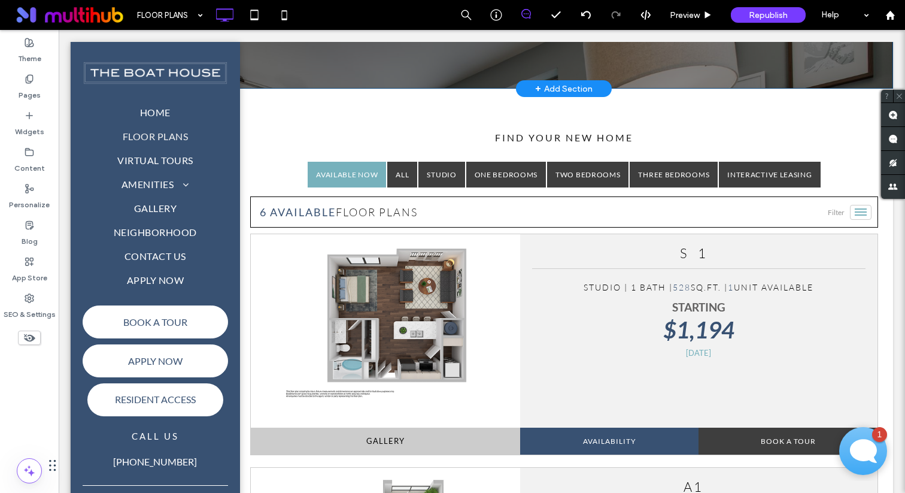
scroll to position [392, 0]
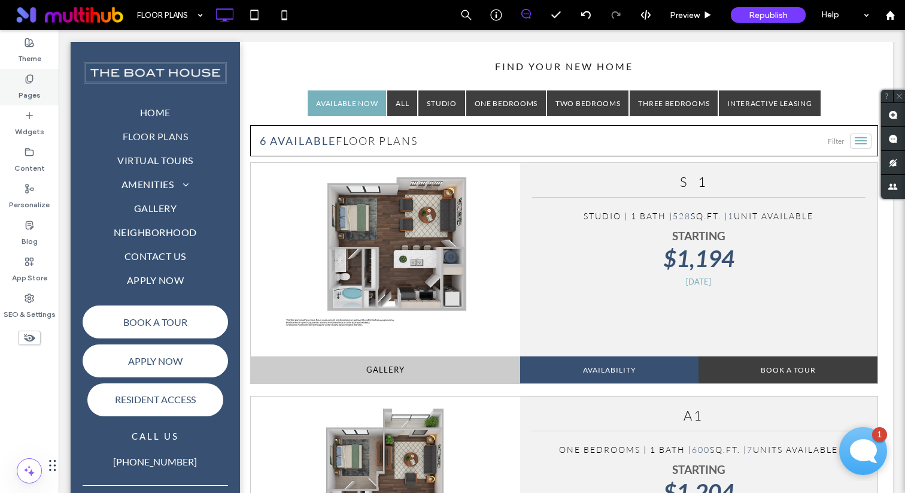
click at [33, 95] on label "Pages" at bounding box center [30, 92] width 22 height 17
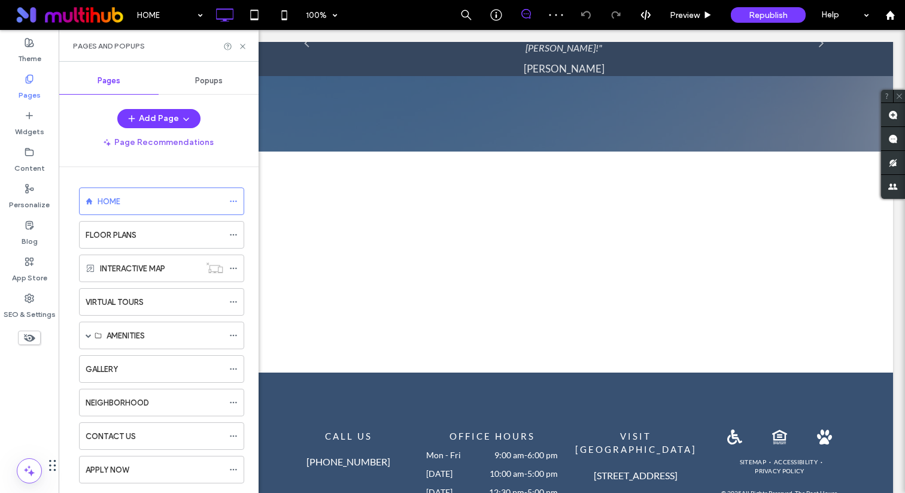
scroll to position [2131, 0]
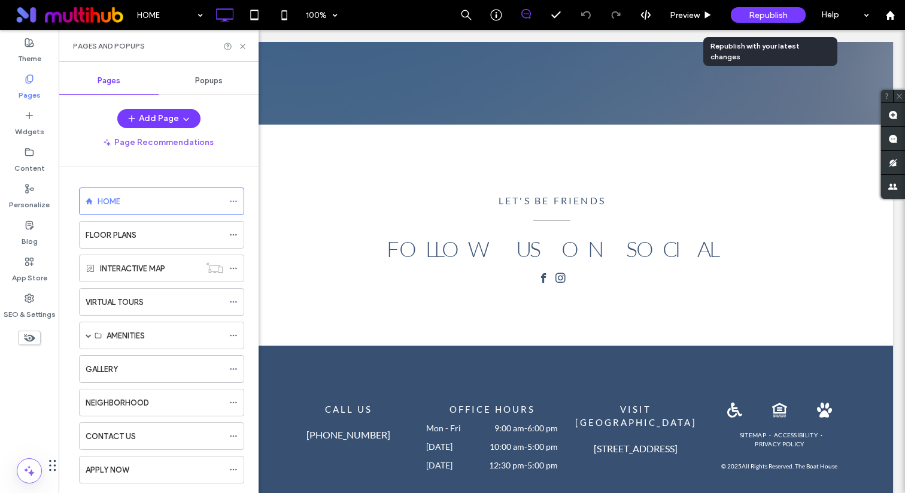
click at [754, 16] on span "Republish" at bounding box center [768, 15] width 39 height 10
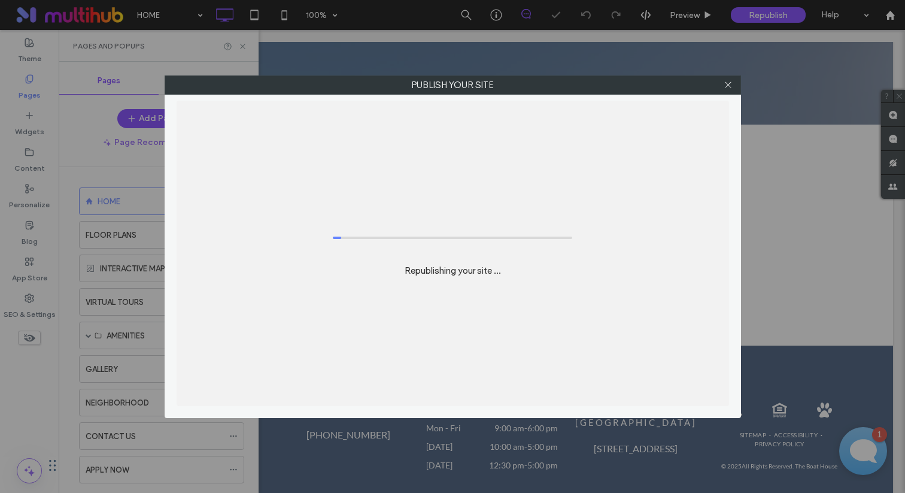
scroll to position [0, 0]
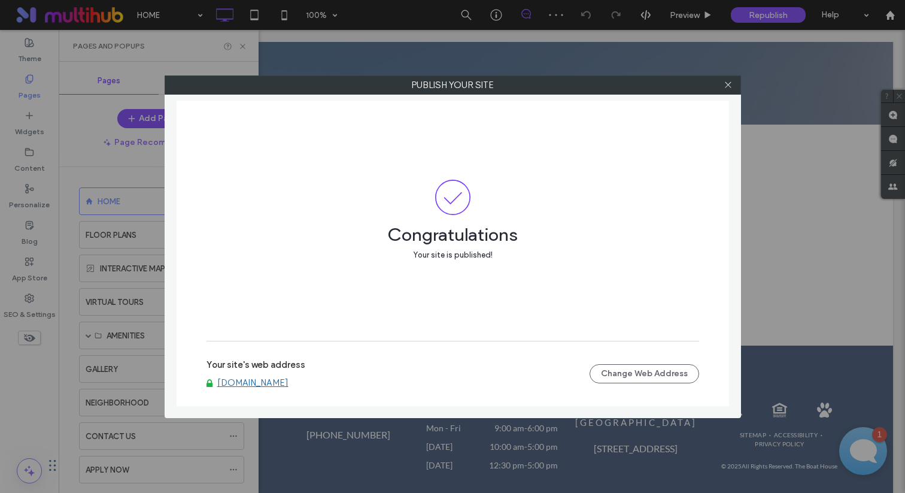
click at [289, 380] on link "www.boathouseapts.com" at bounding box center [252, 382] width 71 height 11
click at [730, 82] on use at bounding box center [728, 85] width 6 height 6
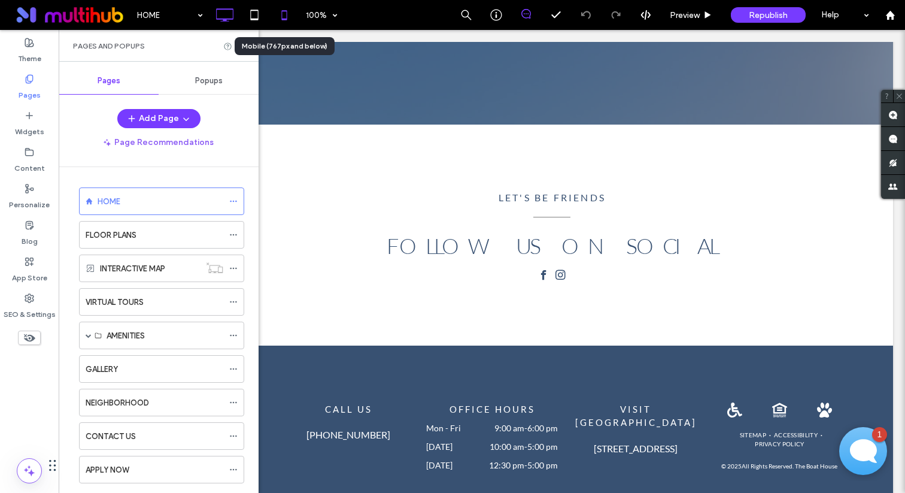
click at [287, 16] on icon at bounding box center [284, 15] width 24 height 24
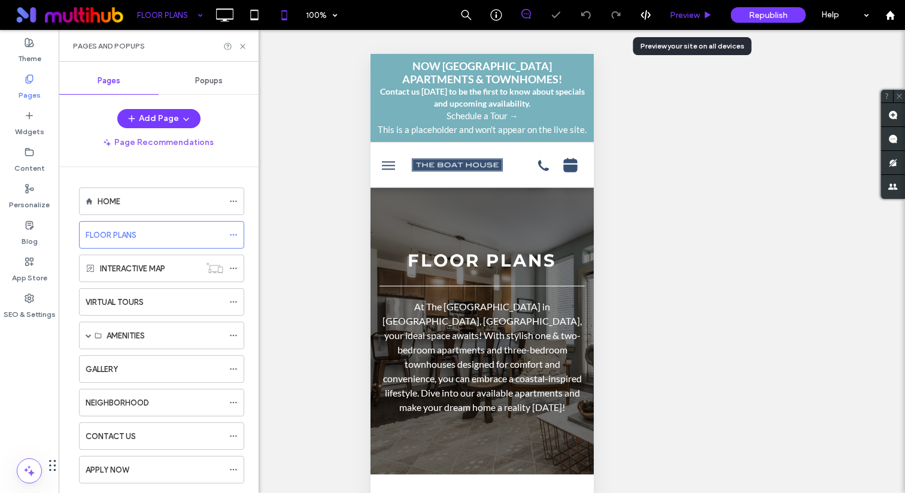
click at [690, 14] on span "Preview" at bounding box center [685, 15] width 30 height 10
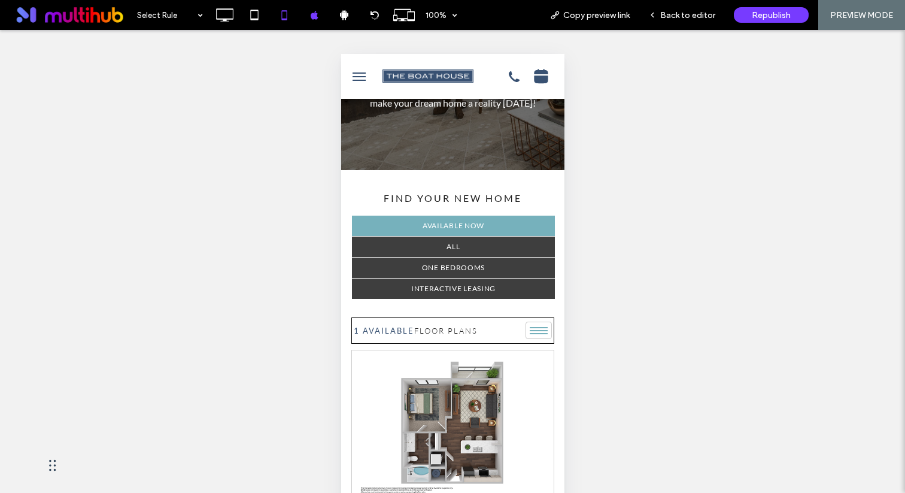
scroll to position [222, 0]
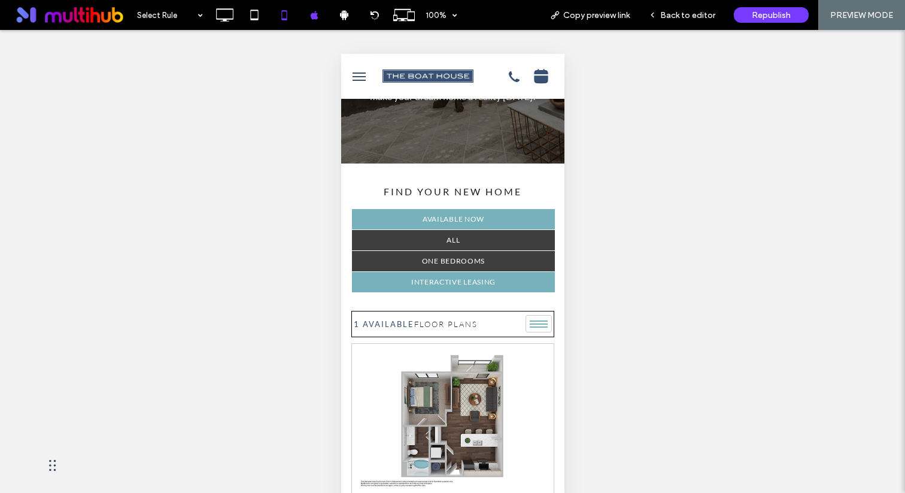
click at [471, 272] on link "Interactive Leasing" at bounding box center [453, 282] width 204 height 20
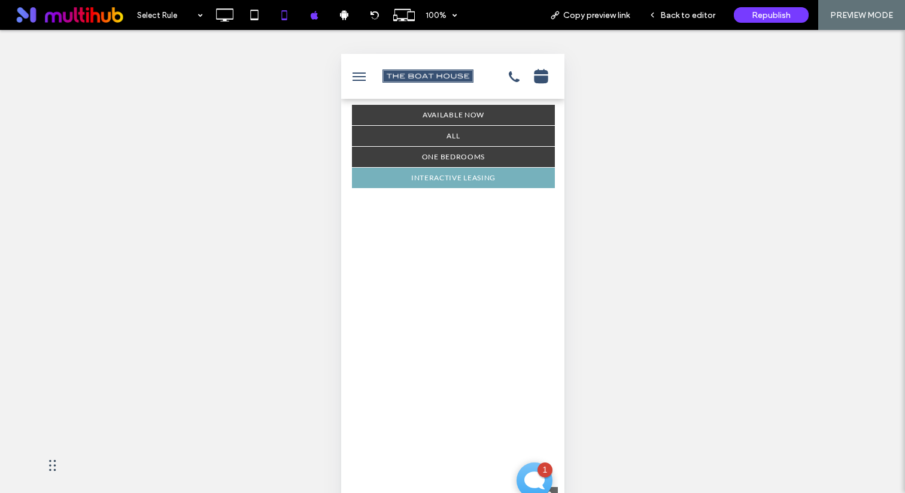
scroll to position [0, 0]
click at [254, 14] on icon at bounding box center [255, 15] width 24 height 24
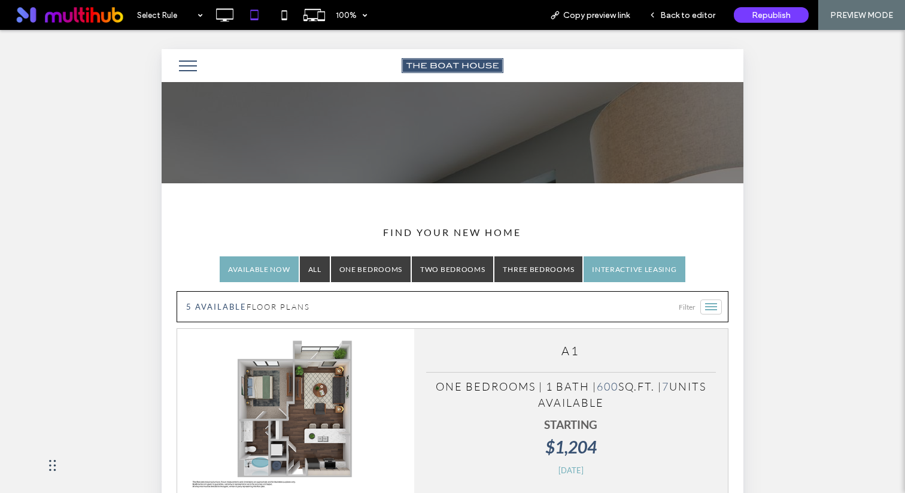
click at [608, 272] on link "Interactive Leasing" at bounding box center [634, 269] width 101 height 26
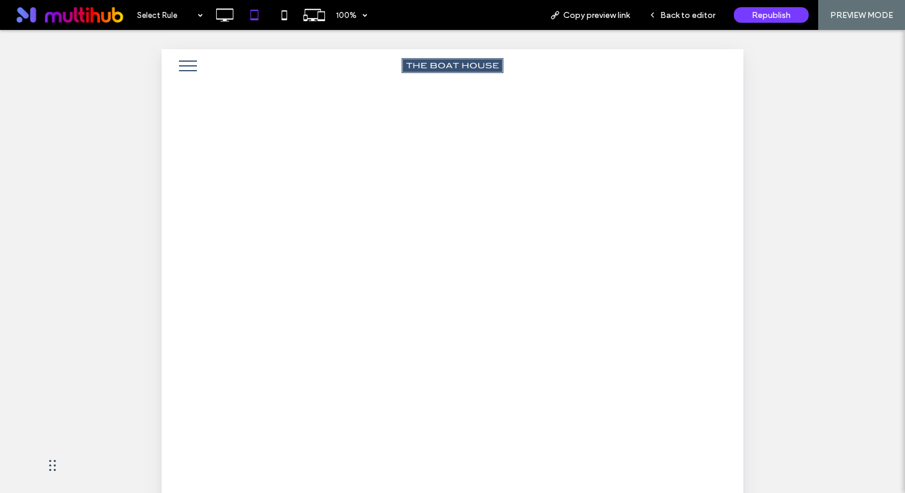
scroll to position [515, 0]
